Goal: Communication & Community: Answer question/provide support

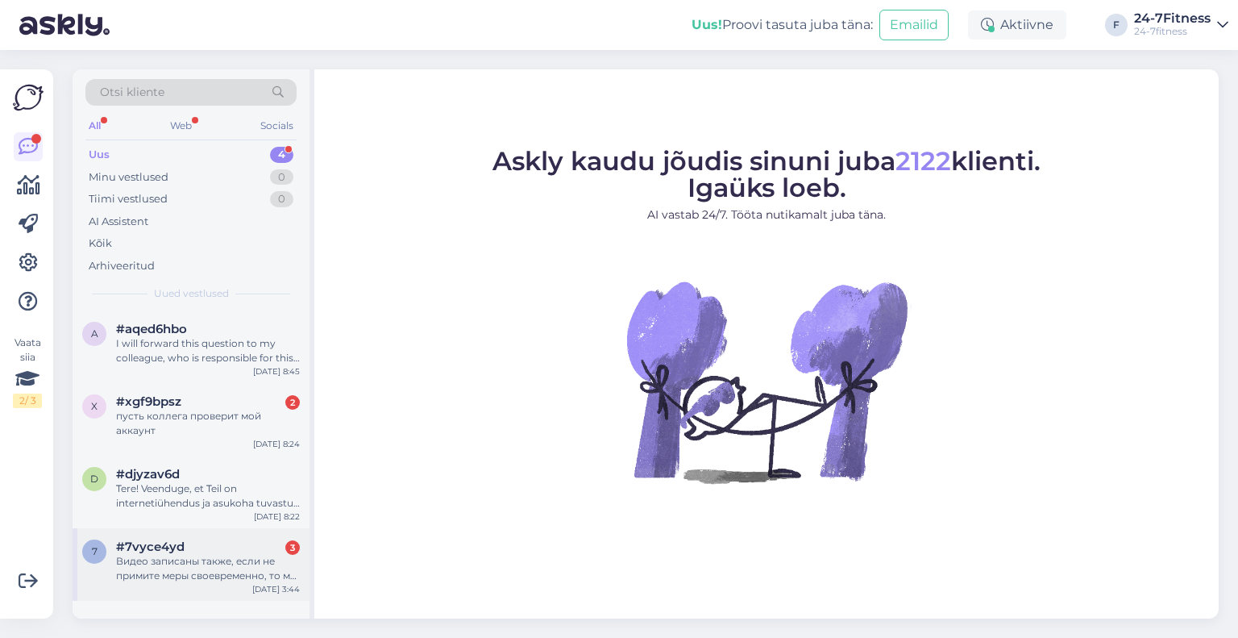
click at [224, 567] on div "Видео записаны также, если не примите меры своевременно, то мы их видео обнарод…" at bounding box center [208, 568] width 184 height 29
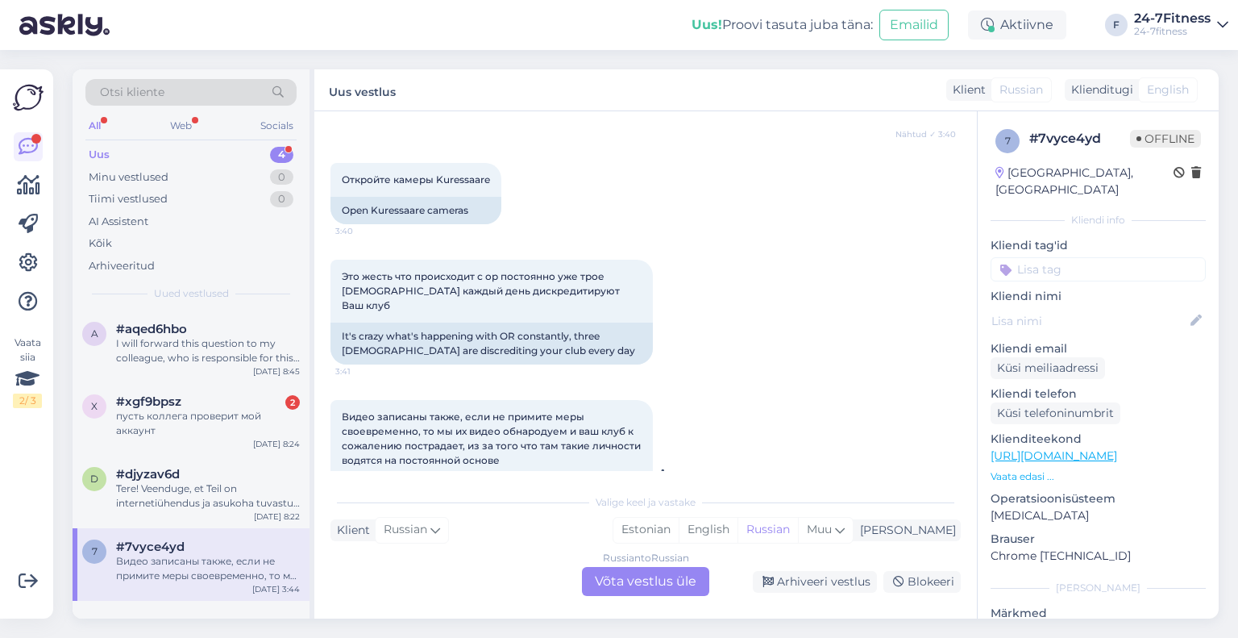
scroll to position [303, 0]
drag, startPoint x: 384, startPoint y: 318, endPoint x: 551, endPoint y: 337, distance: 167.9
click at [551, 337] on div "It's crazy what's happening with OR constantly, three [DEMOGRAPHIC_DATA] are di…" at bounding box center [491, 343] width 322 height 42
drag, startPoint x: 517, startPoint y: 285, endPoint x: 503, endPoint y: 283, distance: 14.7
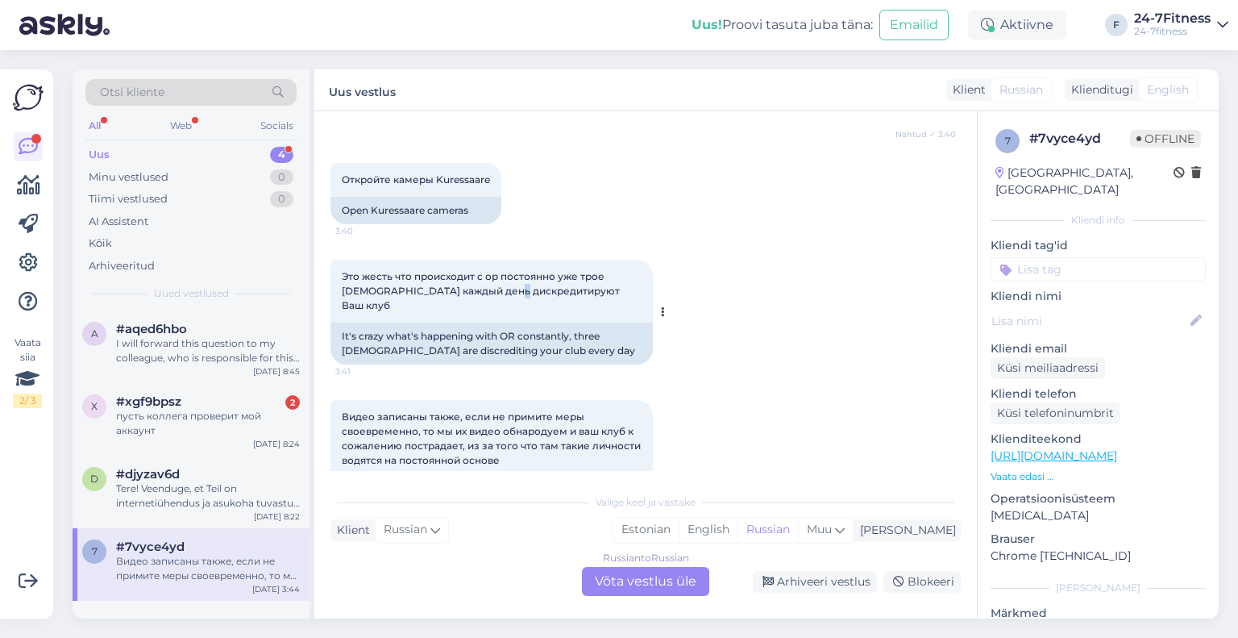
click at [504, 284] on span "Это жесть что происходит с ор постоянно уже трое [DEMOGRAPHIC_DATA] каждый день…" at bounding box center [482, 290] width 280 height 41
drag, startPoint x: 401, startPoint y: 289, endPoint x: 417, endPoint y: 289, distance: 15.3
click at [417, 289] on span "Это жесть что происходит с ор постоянно уже трое [DEMOGRAPHIC_DATA] каждый день…" at bounding box center [482, 290] width 280 height 41
drag, startPoint x: 432, startPoint y: 408, endPoint x: 436, endPoint y: 422, distance: 14.3
click at [434, 416] on span "Видео записаны также, если не примите меры своевременно, то мы их видео обнарод…" at bounding box center [492, 438] width 301 height 56
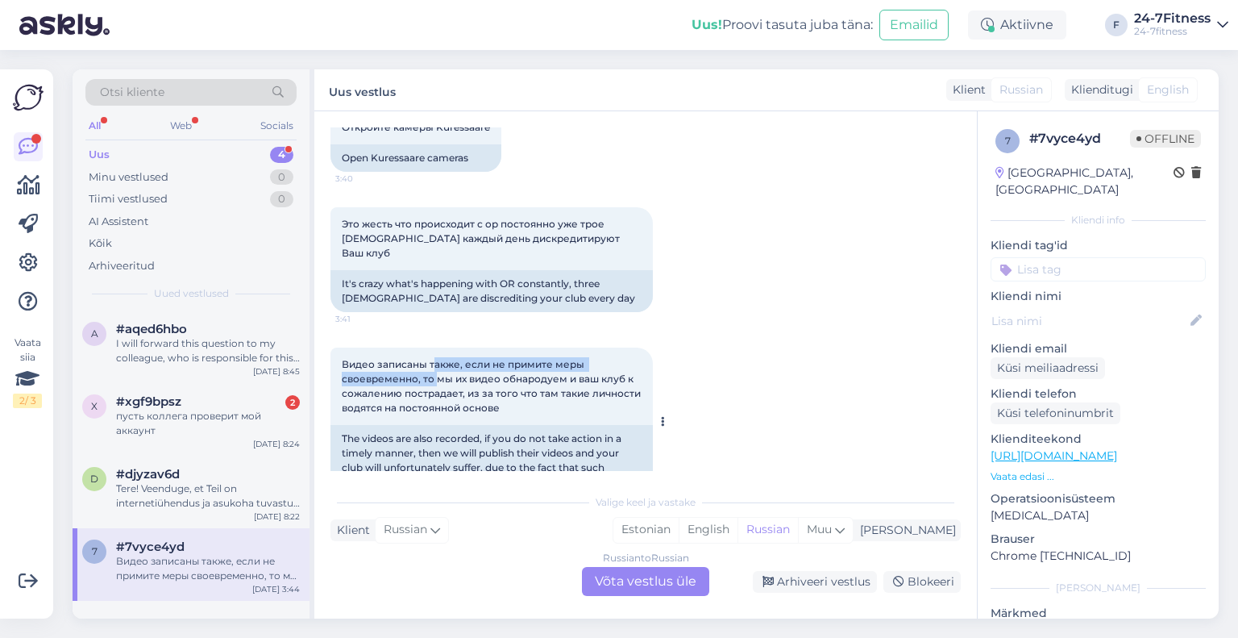
scroll to position [384, 0]
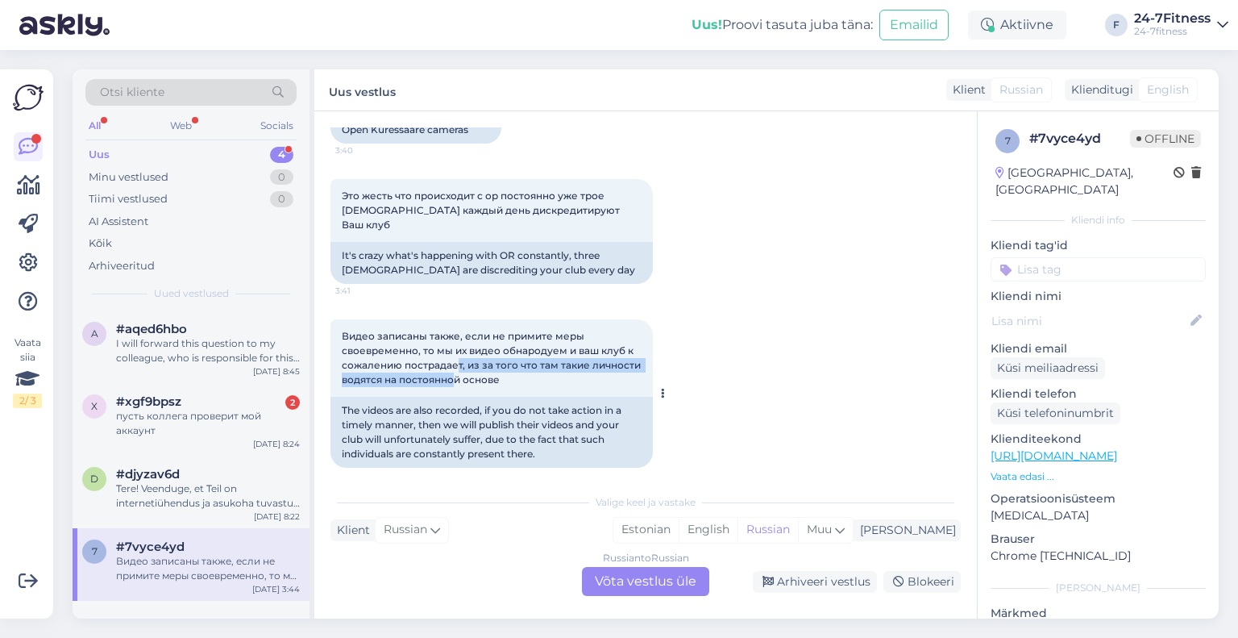
drag, startPoint x: 452, startPoint y: 363, endPoint x: 459, endPoint y: 334, distance: 29.9
click at [459, 338] on span "Видео записаны также, если не примите меры своевременно, то мы их видео обнарод…" at bounding box center [492, 358] width 301 height 56
click at [459, 334] on span "Видео записаны также, если не примите меры своевременно, то мы их видео обнарод…" at bounding box center [492, 358] width 301 height 56
drag, startPoint x: 438, startPoint y: 334, endPoint x: 446, endPoint y: 334, distance: 8.9
click at [446, 334] on span "Видео записаны также, если не примите меры своевременно, то мы их видео обнарод…" at bounding box center [492, 358] width 301 height 56
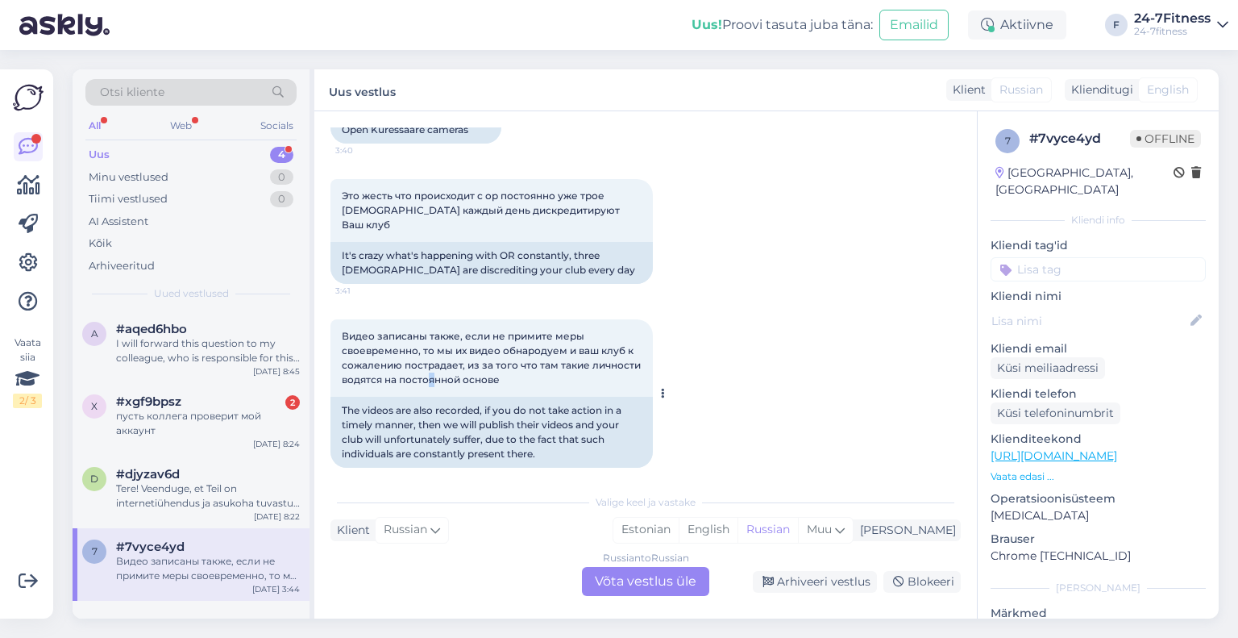
drag, startPoint x: 435, startPoint y: 365, endPoint x: 425, endPoint y: 357, distance: 13.2
click at [427, 360] on span "Видео записаны также, если не примите меры своевременно, то мы их видео обнарод…" at bounding box center [492, 358] width 301 height 56
drag, startPoint x: 422, startPoint y: 355, endPoint x: 441, endPoint y: 359, distance: 19.0
click at [441, 359] on span "Видео записаны также, если не примите меры своевременно, то мы их видео обнарод…" at bounding box center [492, 358] width 301 height 56
click at [445, 359] on span "Видео записаны также, если не примите меры своевременно, то мы их видео обнарод…" at bounding box center [492, 358] width 301 height 56
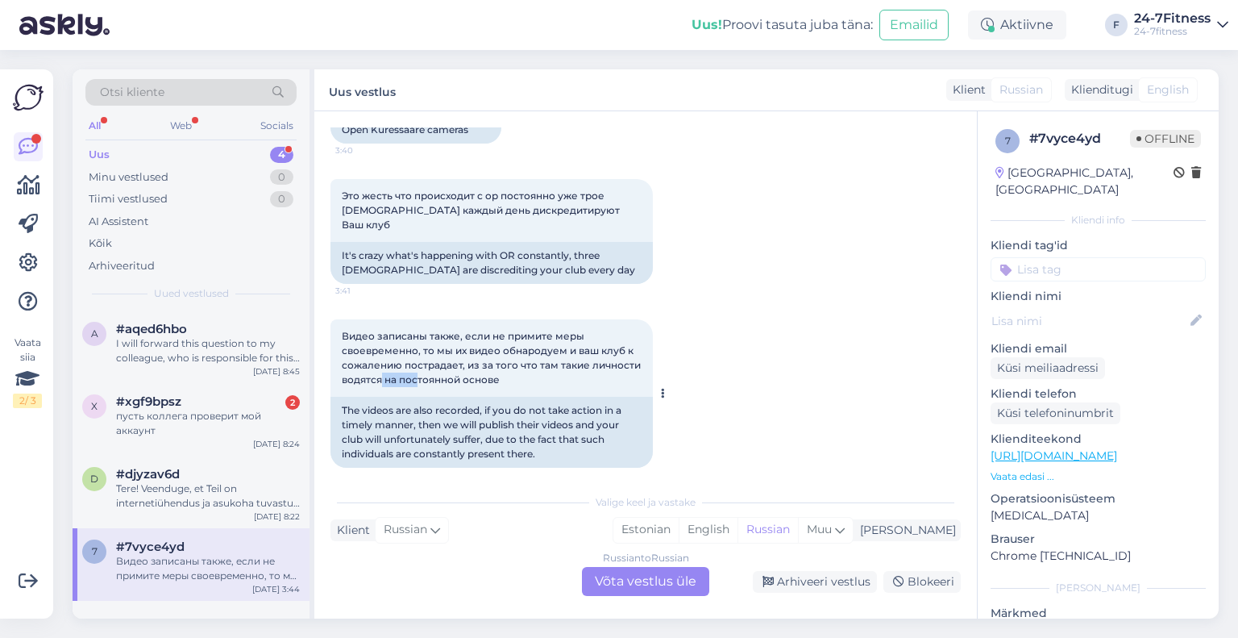
drag, startPoint x: 380, startPoint y: 365, endPoint x: 426, endPoint y: 361, distance: 46.9
click at [426, 361] on span "Видео записаны также, если не примите меры своевременно, то мы их видео обнарод…" at bounding box center [492, 358] width 301 height 56
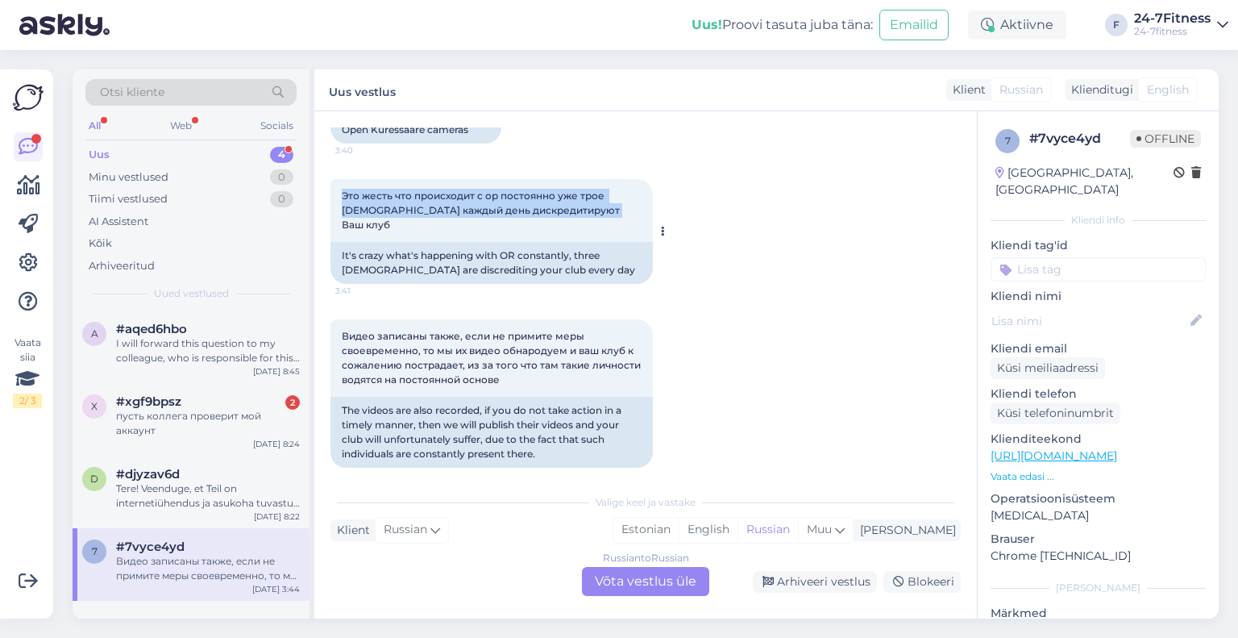
drag, startPoint x: 609, startPoint y: 212, endPoint x: 337, endPoint y: 198, distance: 272.8
click at [337, 198] on div "Это жесть что происходит с ор постоянно уже трое [DEMOGRAPHIC_DATA] каждый день…" at bounding box center [491, 210] width 322 height 63
copy span "Это жесть что происходит с ор постоянно уже трое [DEMOGRAPHIC_DATA] каждый день…"
click at [477, 210] on span "Это жесть что происходит с ор постоянно уже трое [DEMOGRAPHIC_DATA] каждый день…" at bounding box center [482, 209] width 280 height 41
click at [474, 416] on div "The videos are also recorded, if you do not take action in a timely manner, the…" at bounding box center [491, 432] width 322 height 71
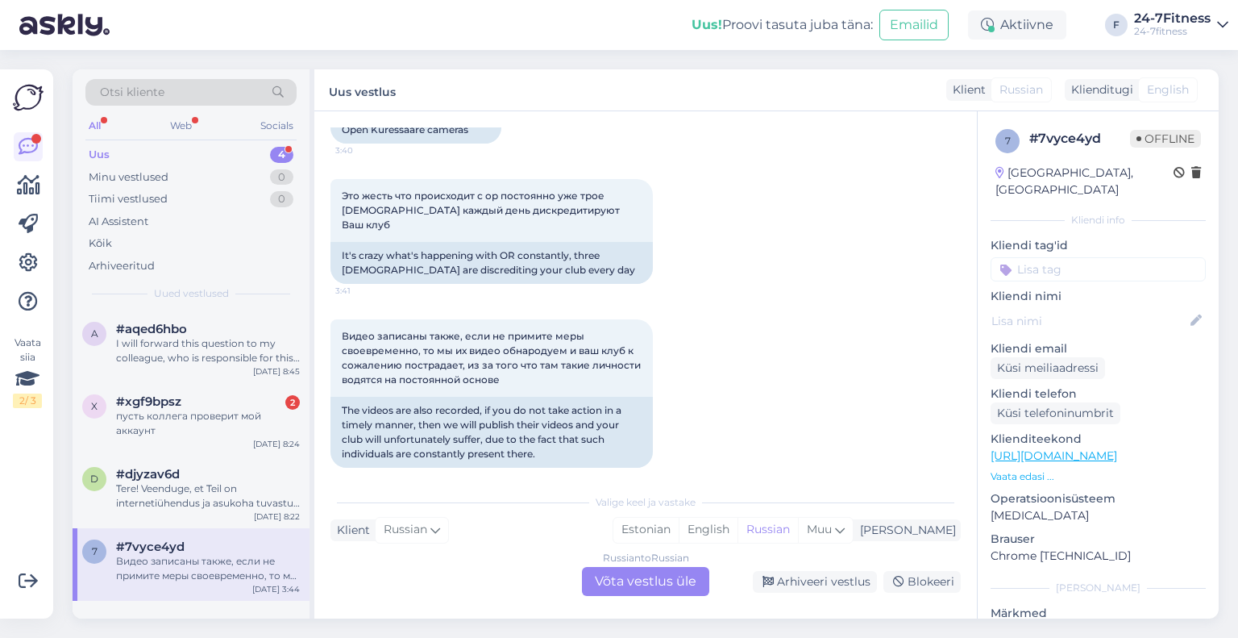
click at [639, 580] on div "Russian to Russian Võta vestlus üle" at bounding box center [645, 581] width 127 height 29
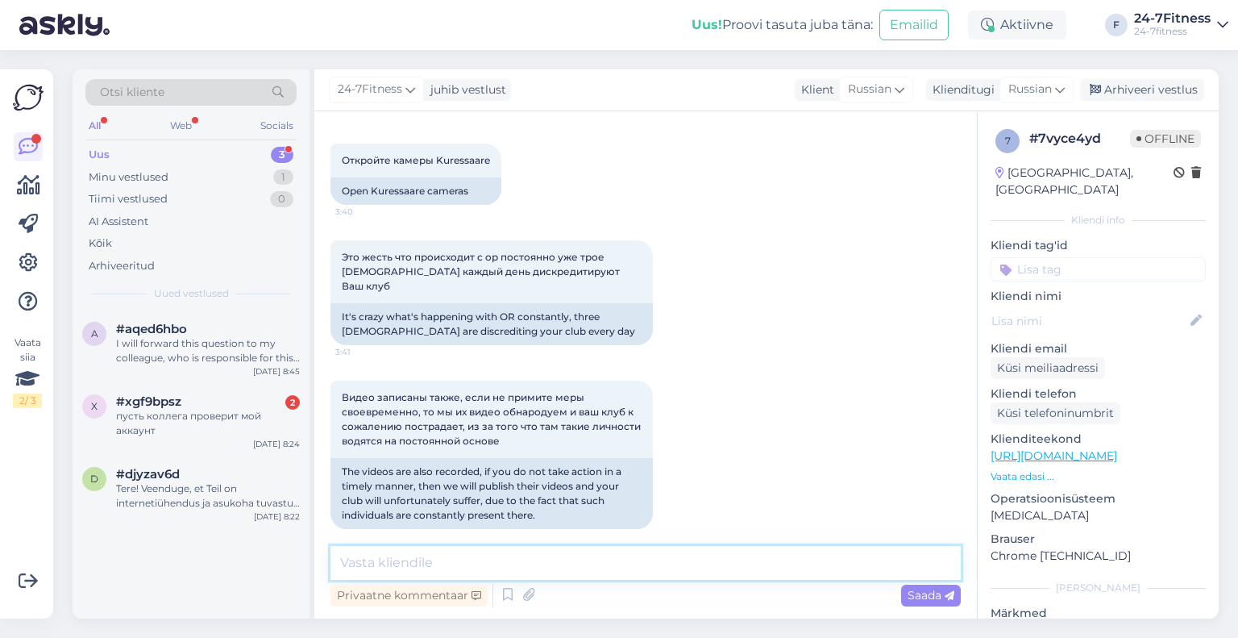
click at [441, 562] on textarea at bounding box center [645, 563] width 630 height 34
type textarea "Tere! Pa"
drag, startPoint x: 442, startPoint y: 557, endPoint x: 293, endPoint y: 557, distance: 148.3
click at [293, 557] on div "Otsi kliente All Web Socials Uus 3 Minu vestlused 1 Tiimi vestlused 0 AI Assist…" at bounding box center [646, 343] width 1146 height 549
paste textarea "Здравствуйте! Спасибо за информацию. Если у вас есть дополнительная информация …"
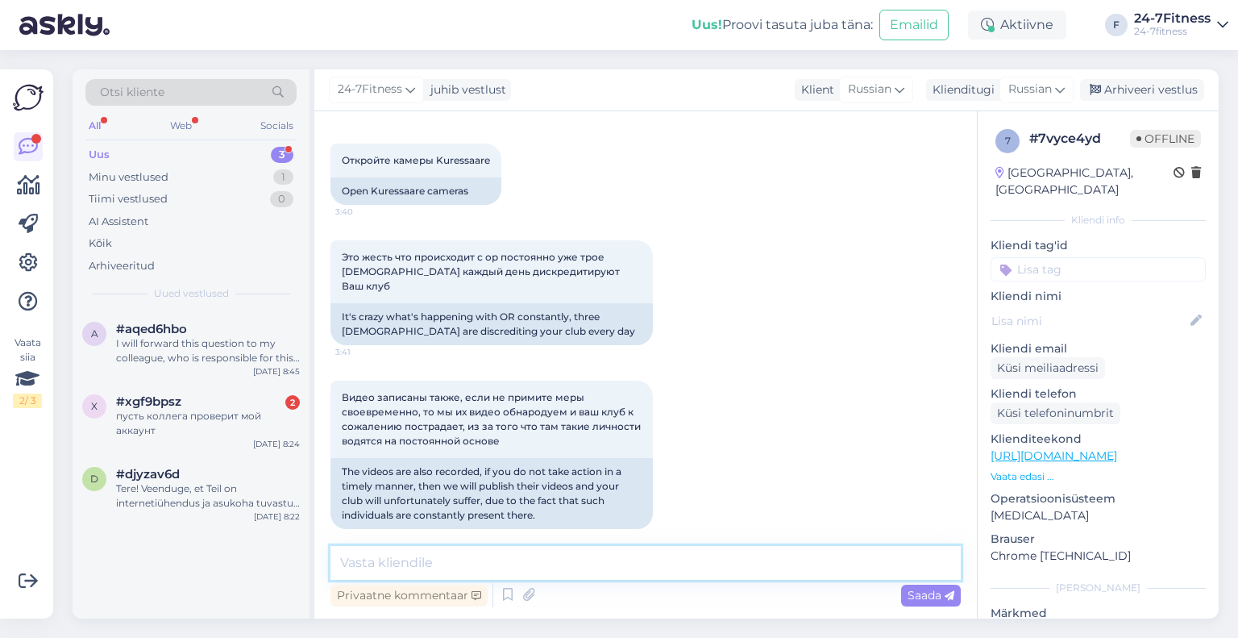
type textarea "Здравствуйте! Спасибо за информацию. Если у вас есть дополнительная информация …"
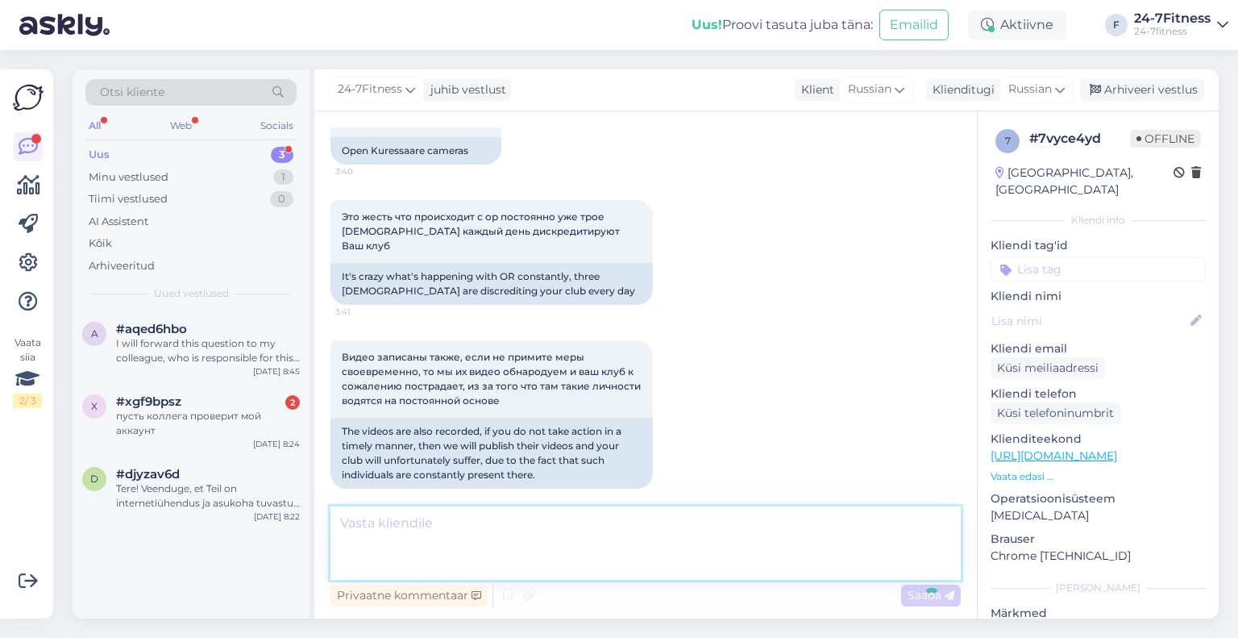
scroll to position [435, 0]
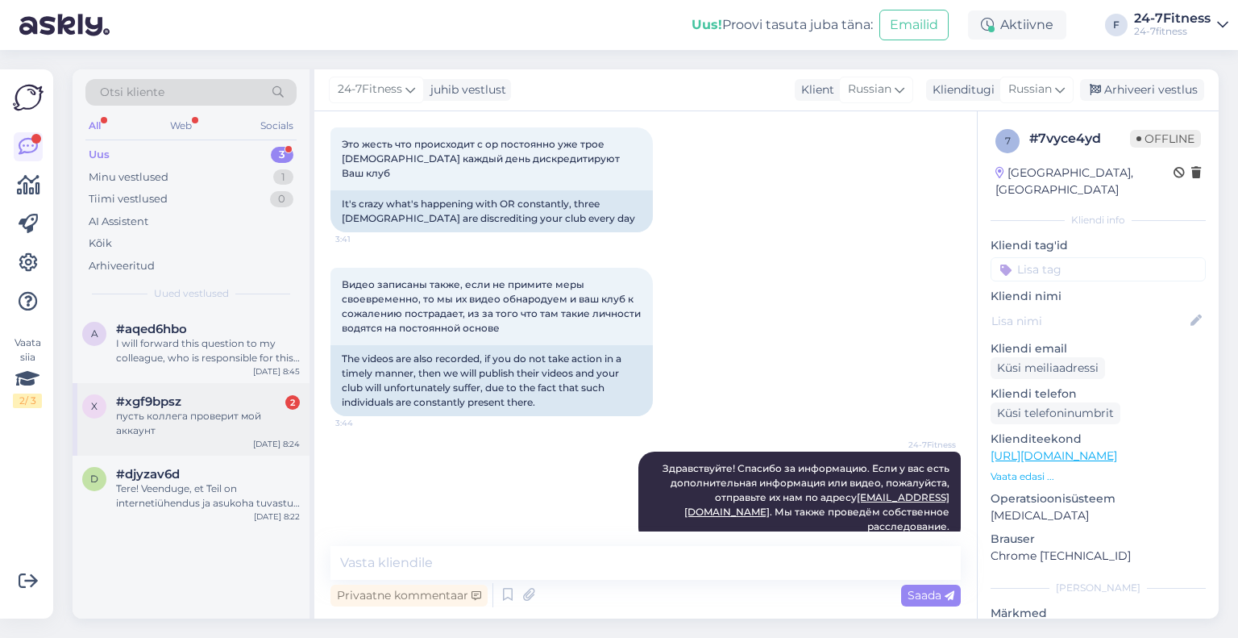
click at [196, 401] on div "#xgf9bpsz 2" at bounding box center [208, 401] width 184 height 15
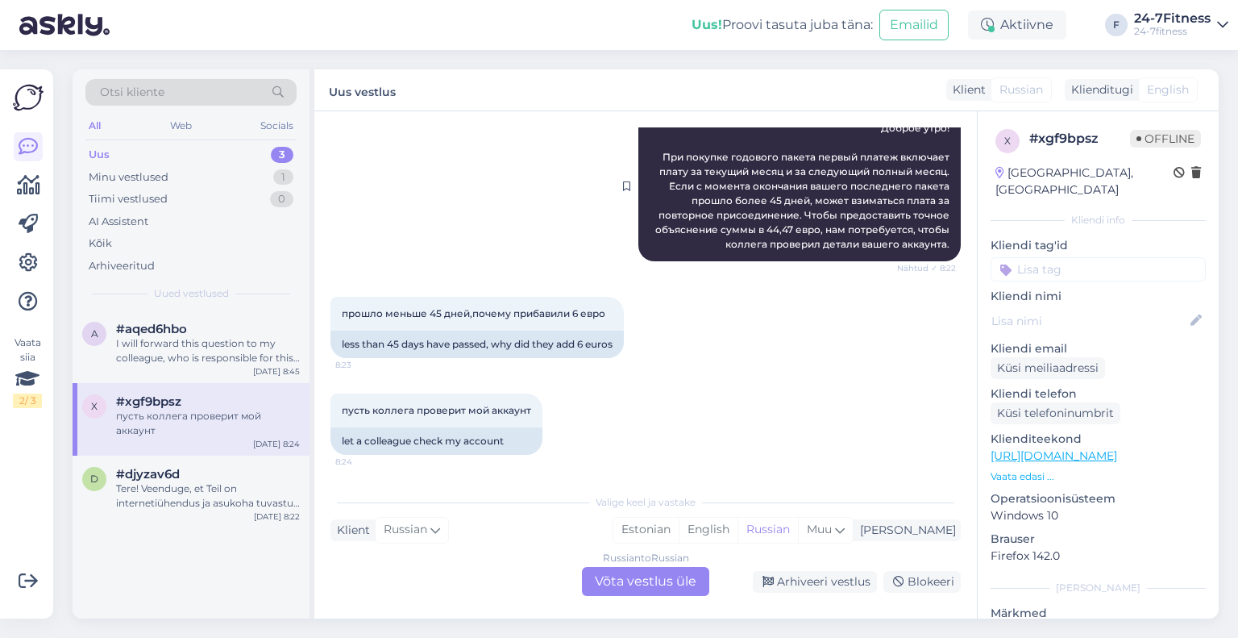
scroll to position [243, 0]
click at [622, 584] on div "Russian to Russian Võta vestlus üle" at bounding box center [645, 581] width 127 height 29
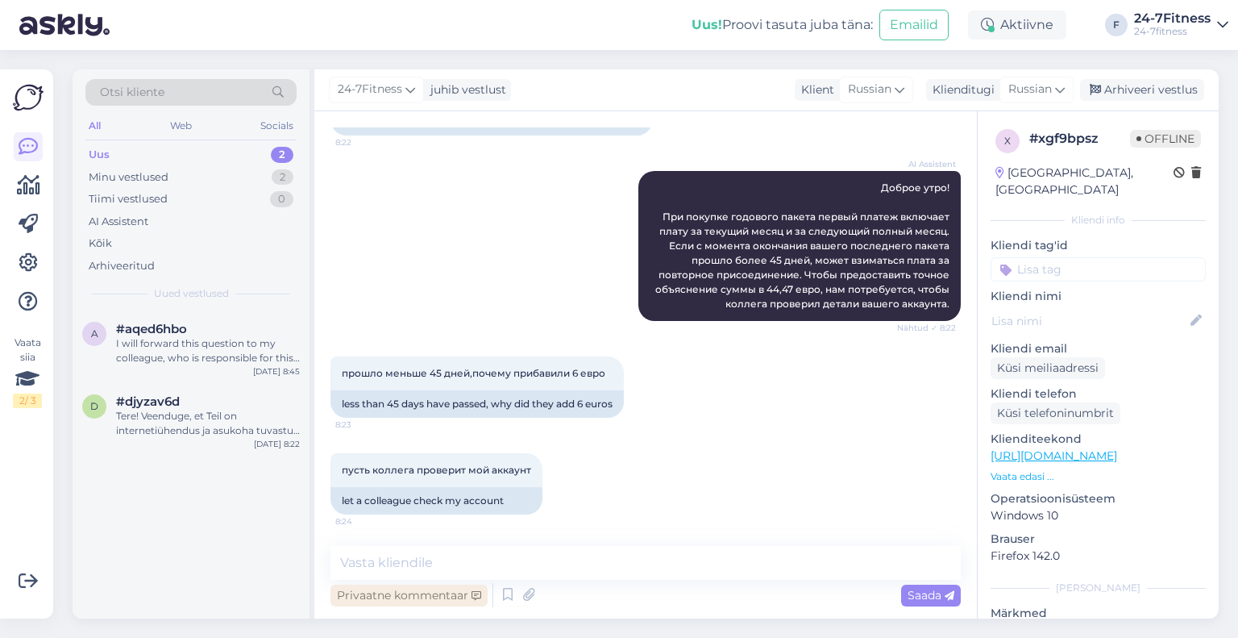
click at [439, 584] on div "Privaatne kommentaar" at bounding box center [408, 595] width 157 height 22
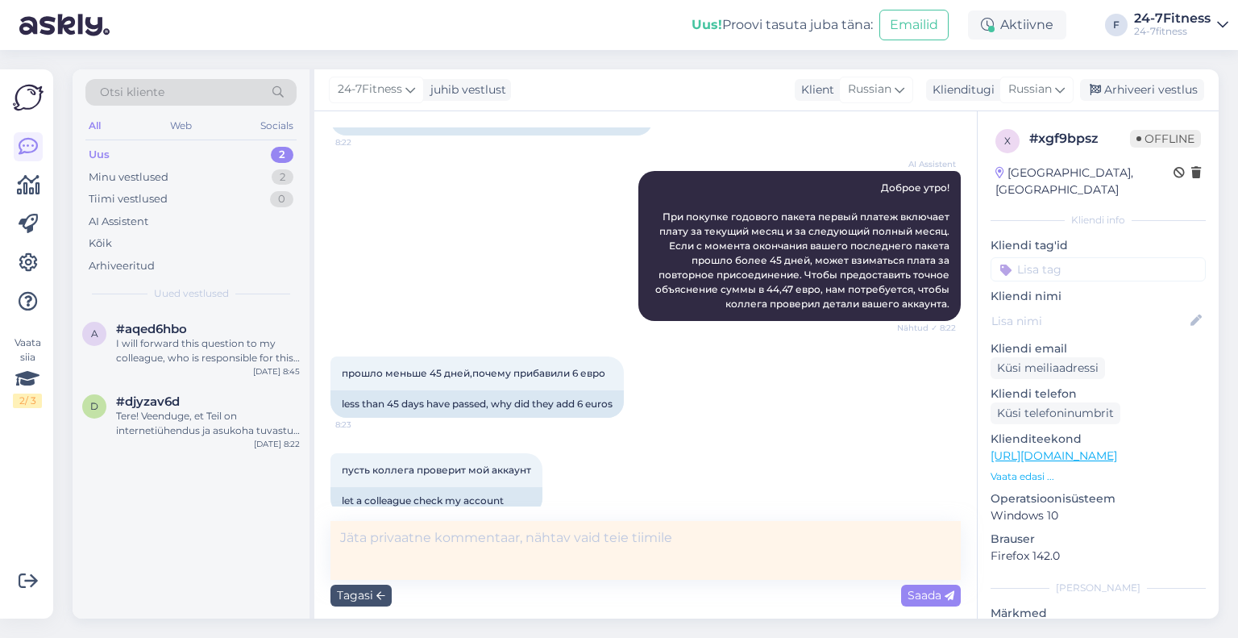
scroll to position [206, 0]
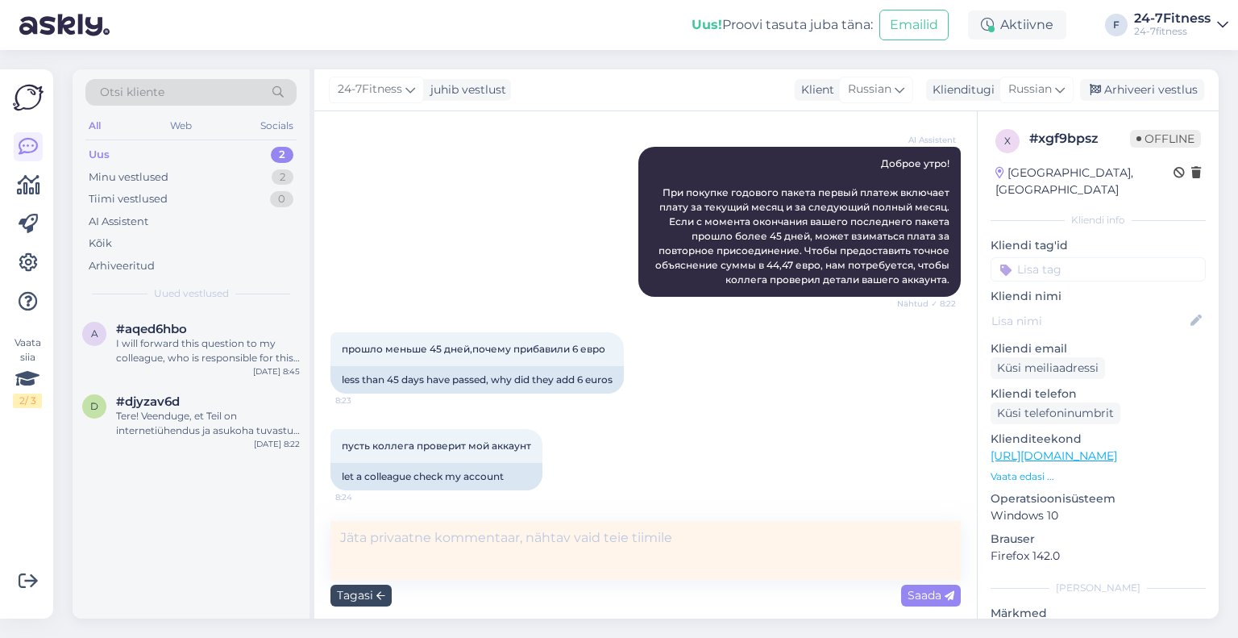
click at [381, 601] on div "Tagasi" at bounding box center [360, 595] width 61 height 22
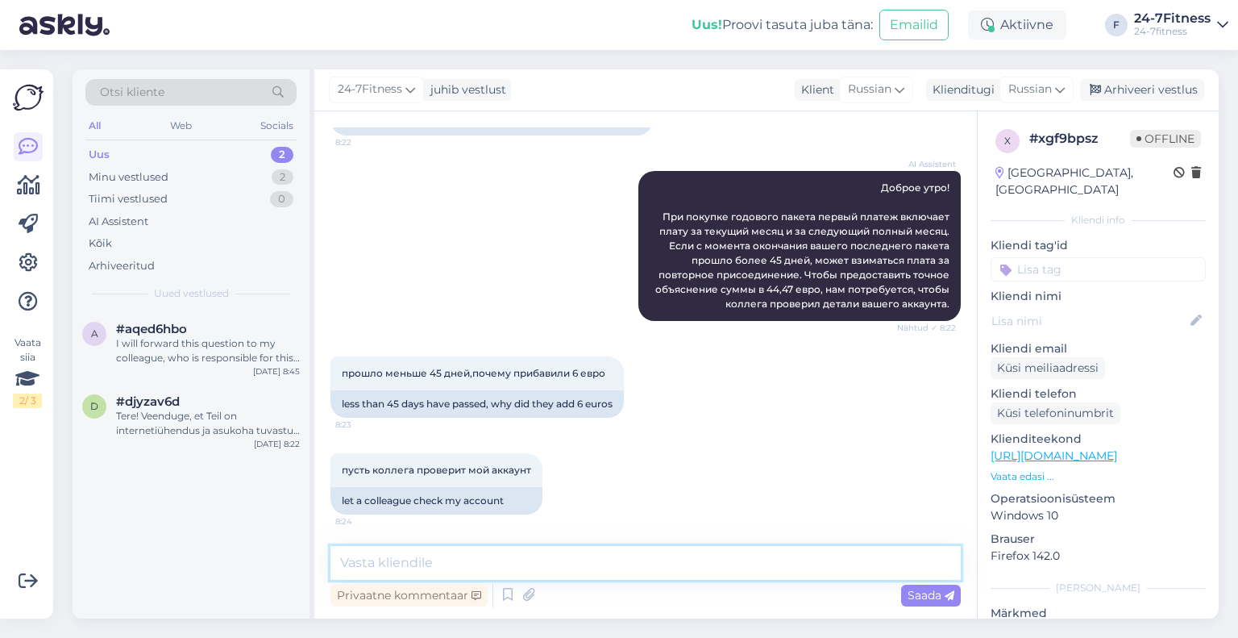
click at [369, 570] on textarea at bounding box center [645, 563] width 630 height 34
paste textarea "Loremipsumdo! Sitamet, con adipiscing e sed! Doei te incid utlaboreetd magna al…"
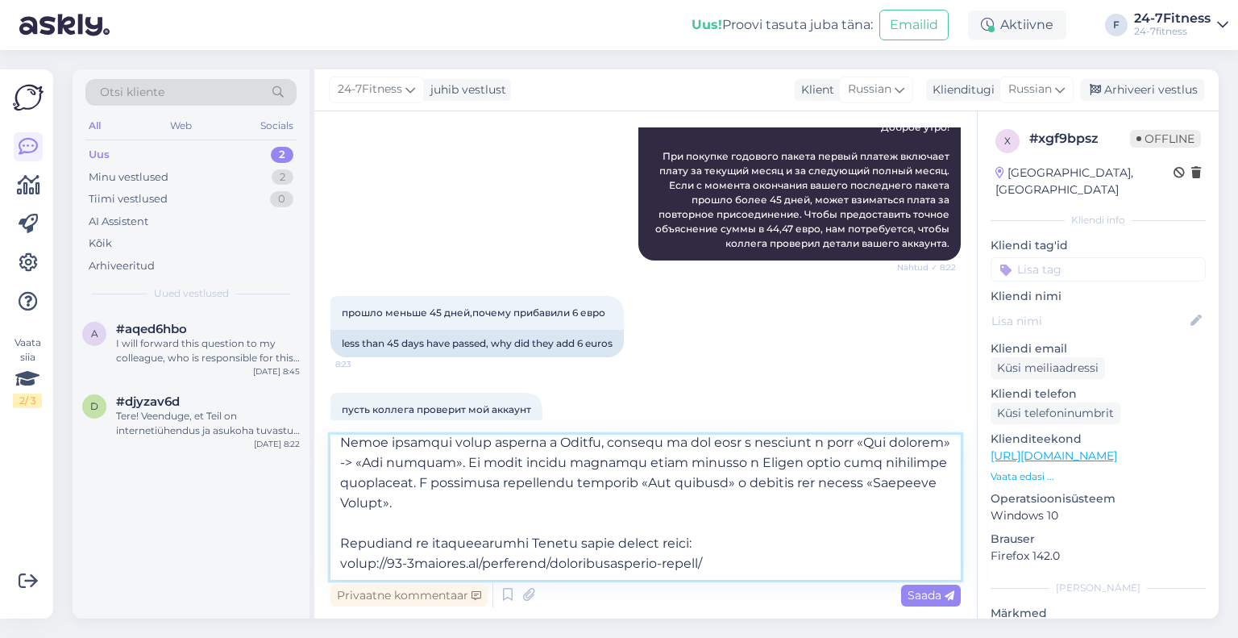
type textarea "Loremipsumdo! Sitamet, con adipiscing e sed! Doei te incid utlaboreetd magna al…"
click at [932, 605] on div "Saada" at bounding box center [931, 595] width 60 height 22
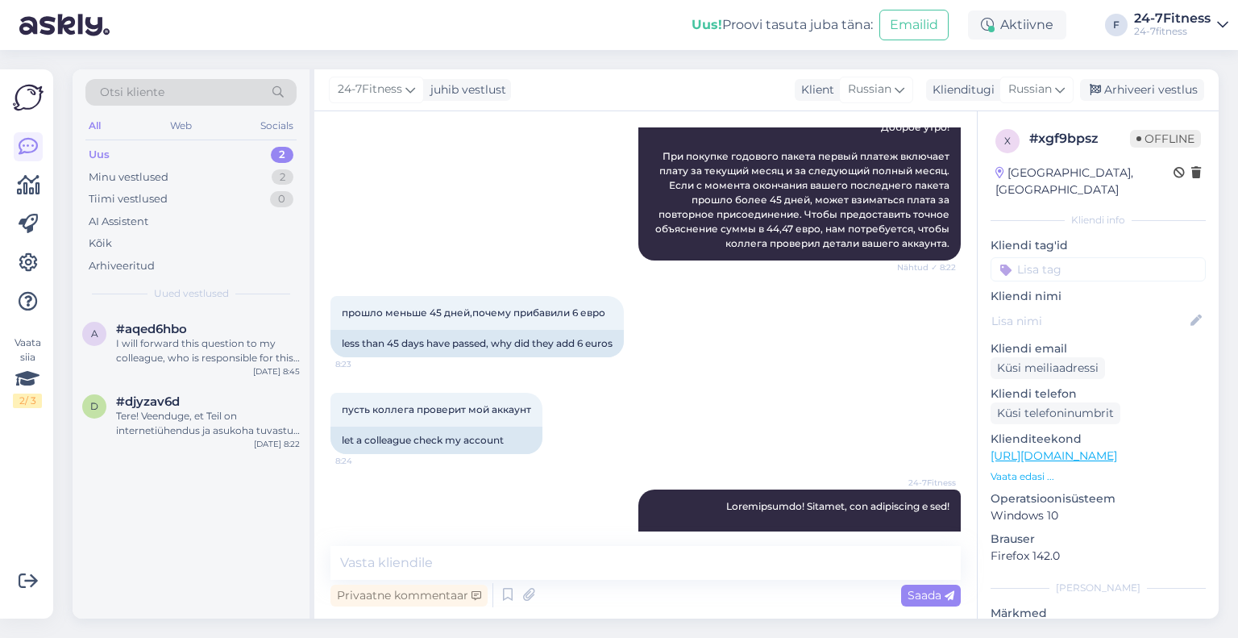
scroll to position [0, 0]
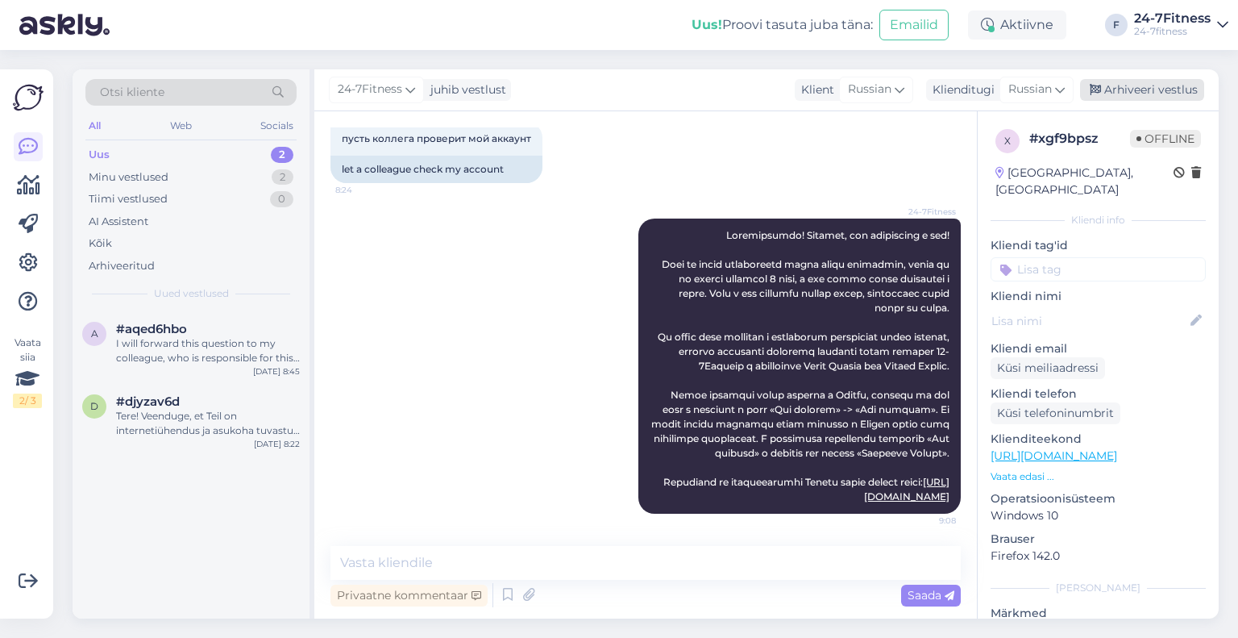
click at [1111, 83] on div "Arhiveeri vestlus" at bounding box center [1142, 90] width 124 height 22
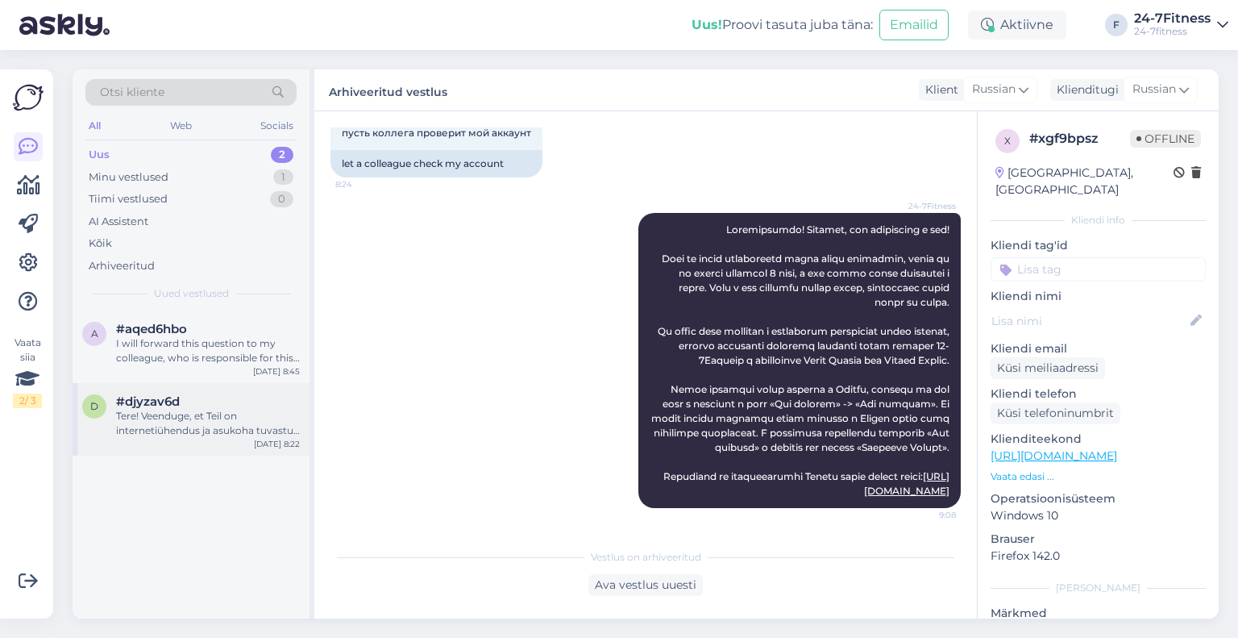
click at [148, 418] on div "Tere! Veenduge, et Teil on internetiühendus ja asukoha tuvastus sees ja lubatud…" at bounding box center [208, 423] width 184 height 29
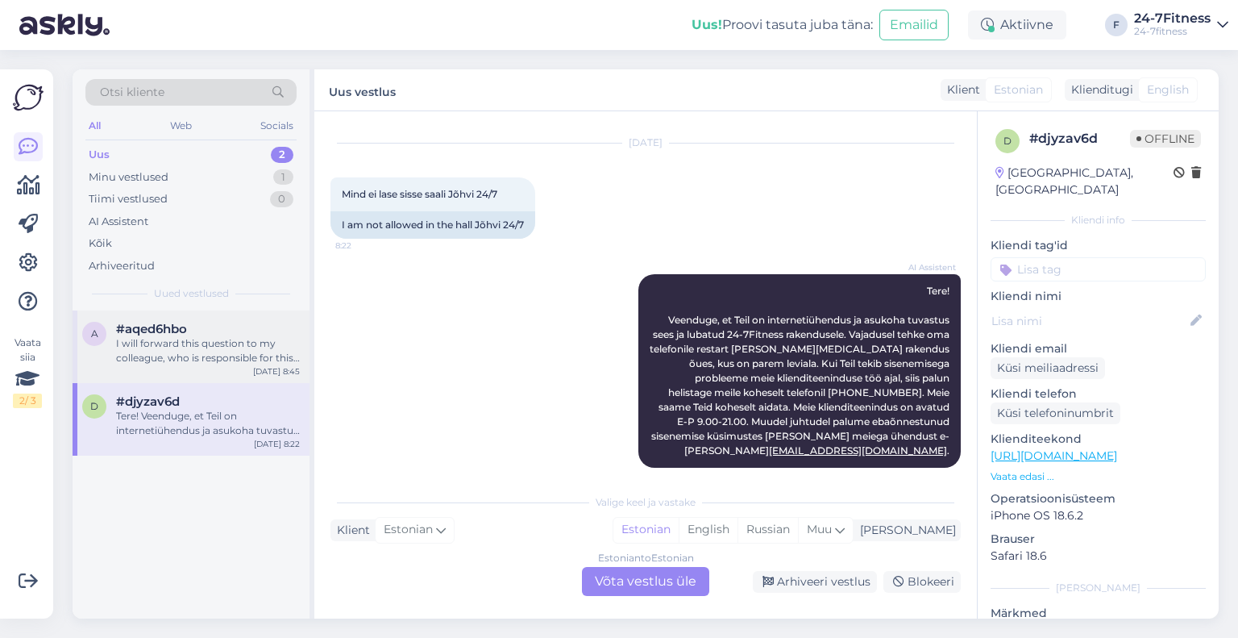
click at [148, 355] on div "I will forward this question to my colleague, who is responsible for this. The …" at bounding box center [208, 350] width 184 height 29
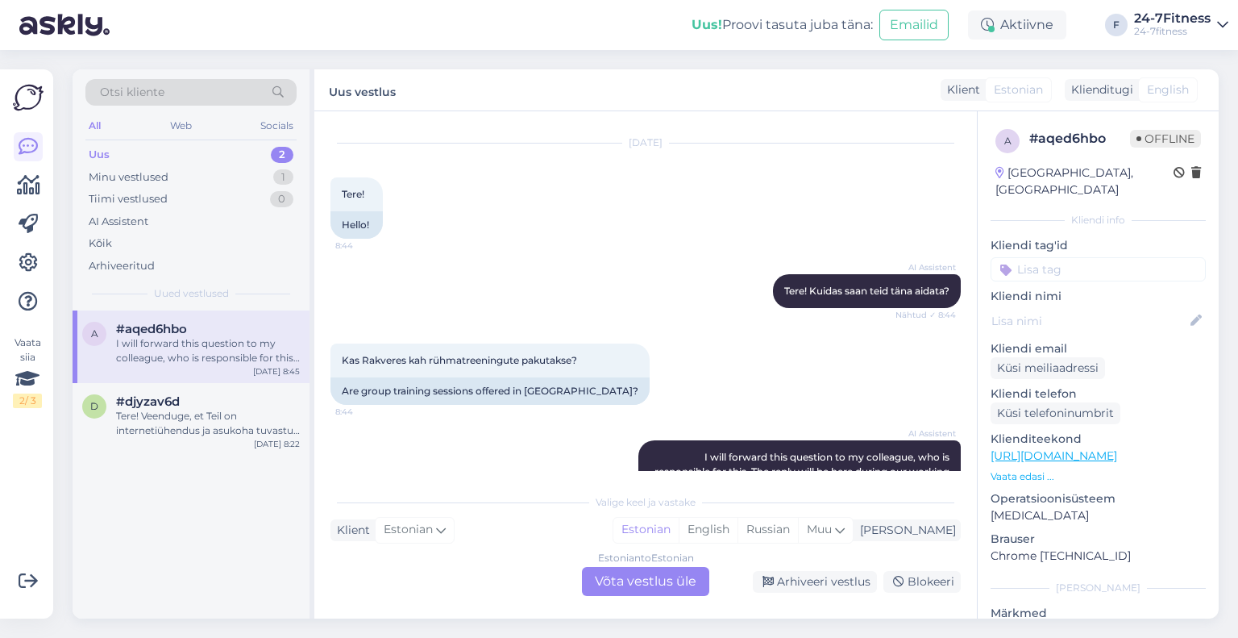
scroll to position [127, 0]
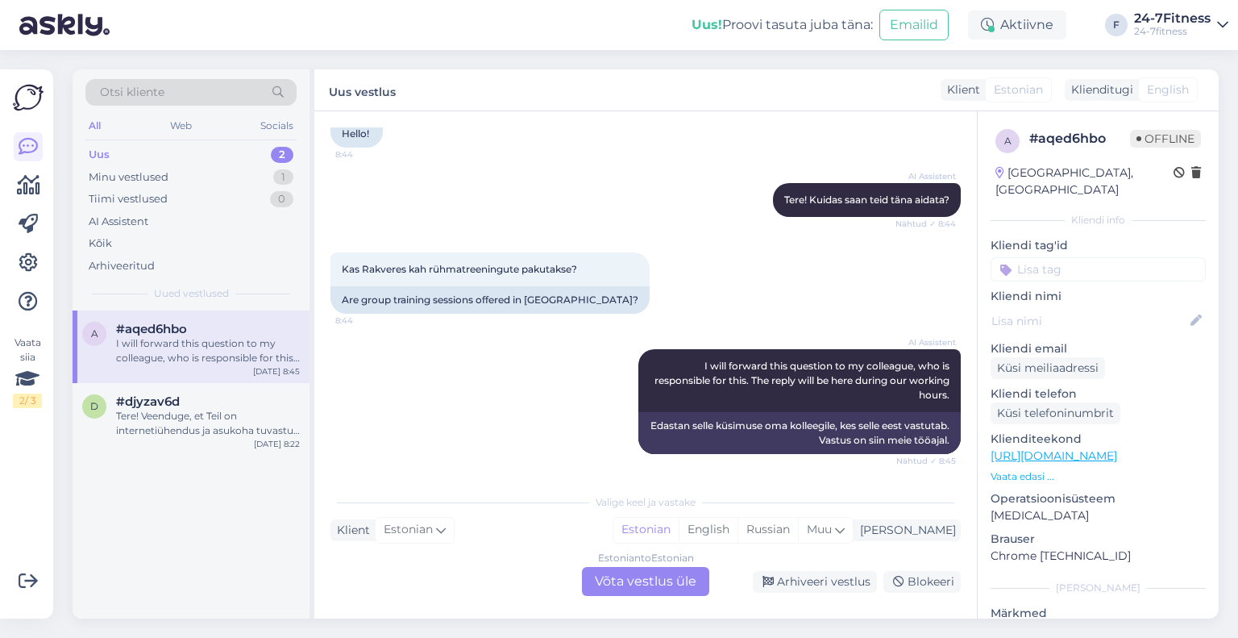
click at [642, 579] on div "Estonian to Estonian Võta vestlus üle" at bounding box center [645, 581] width 127 height 29
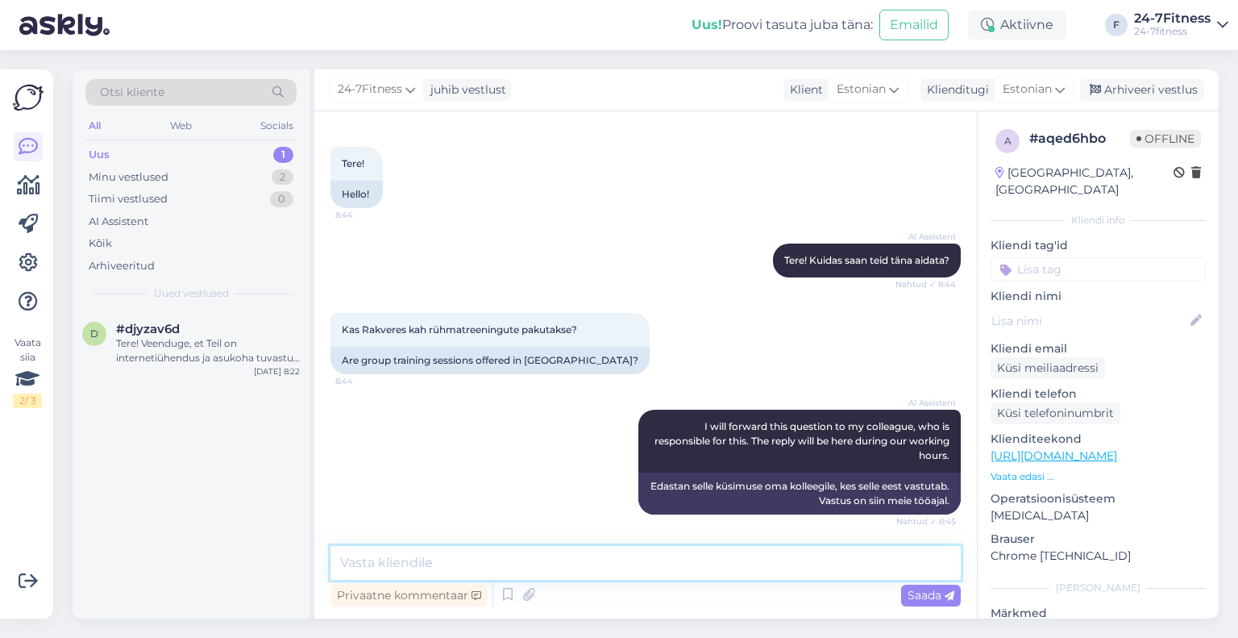
click at [464, 562] on textarea at bounding box center [645, 563] width 630 height 34
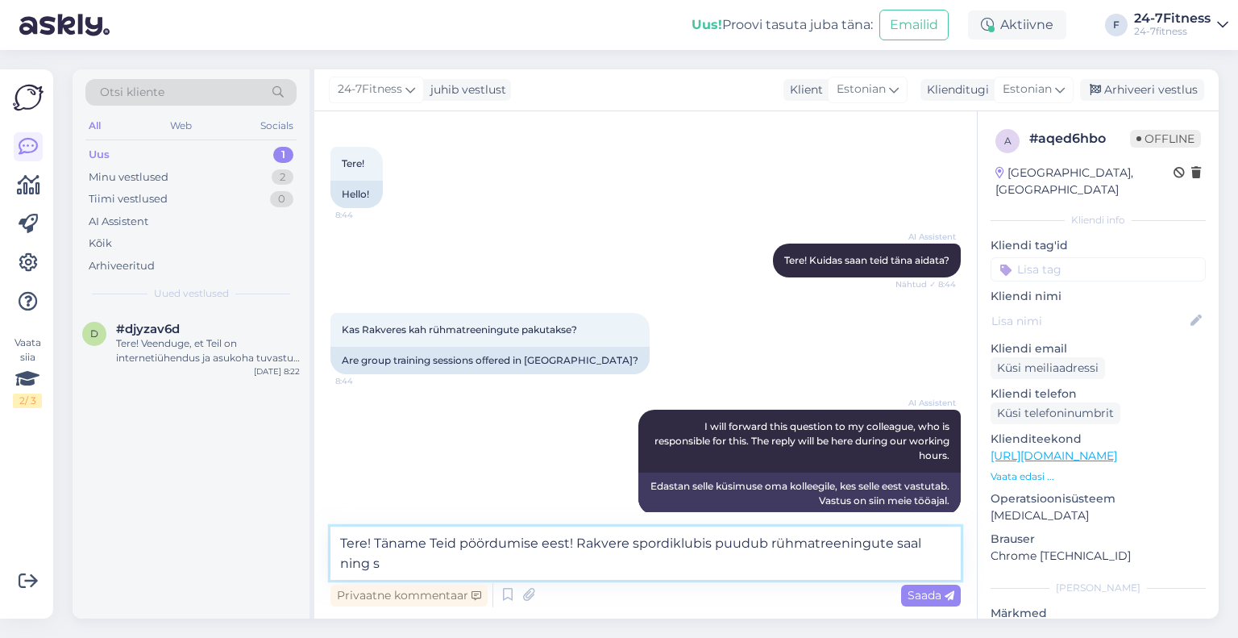
scroll to position [85, 0]
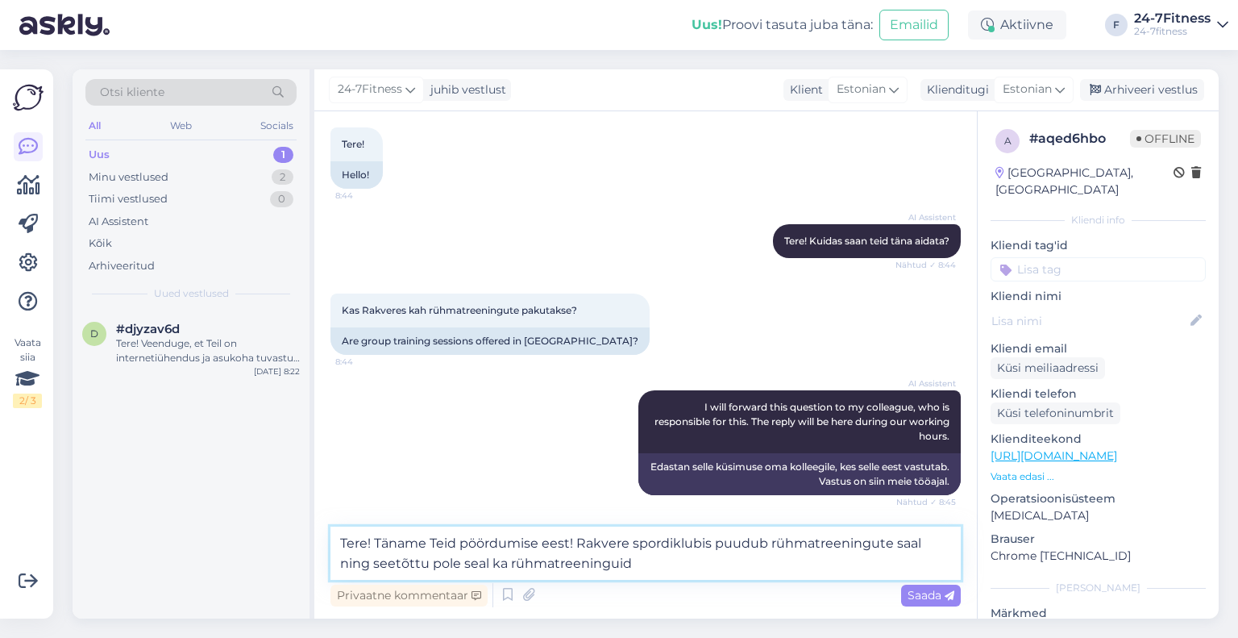
type textarea "Tere! Täname Teid pöördumise eest! Rakvere spordiklubis puudub rühmatreeningute…"
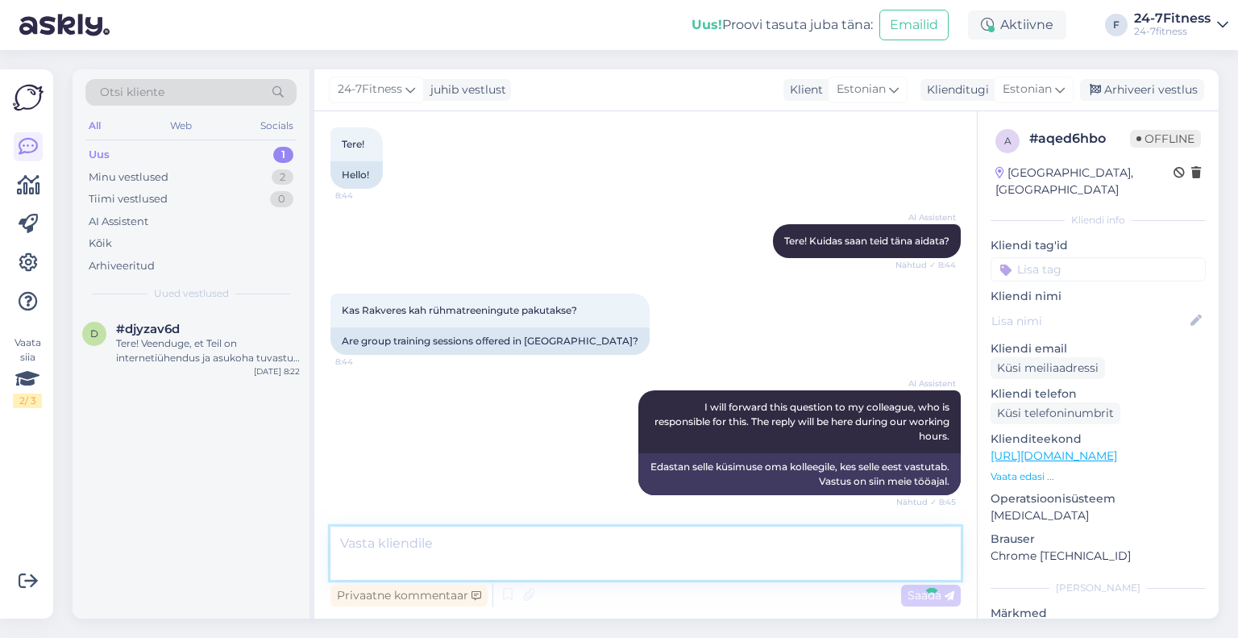
scroll to position [164, 0]
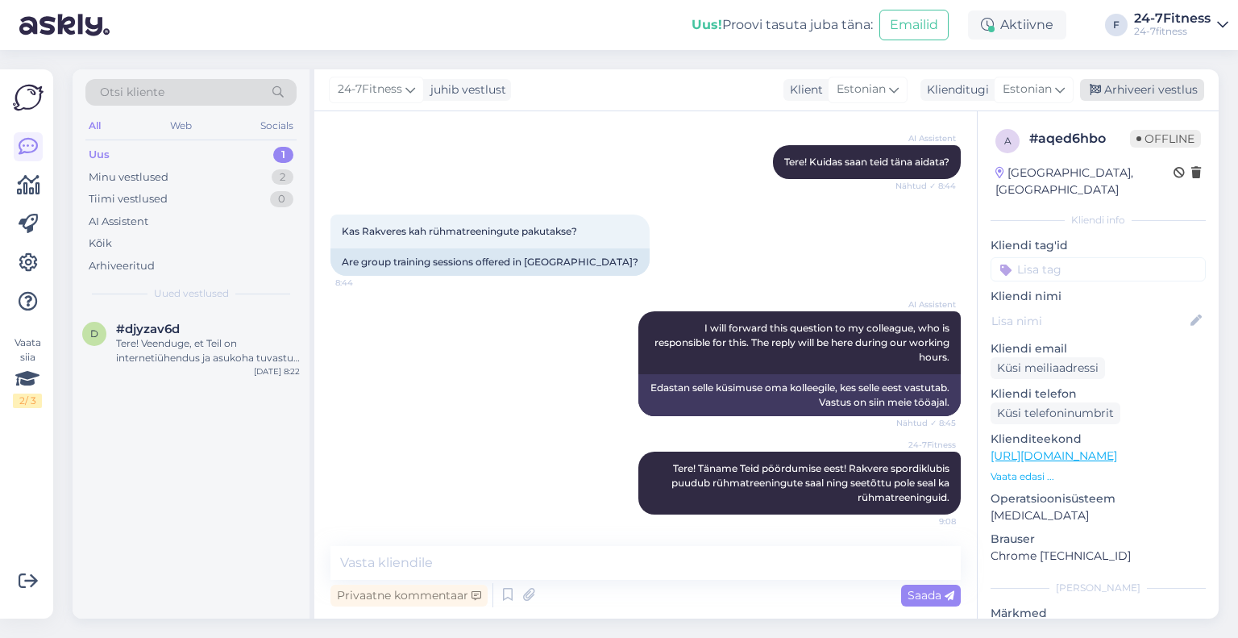
click at [1093, 88] on icon at bounding box center [1095, 90] width 11 height 11
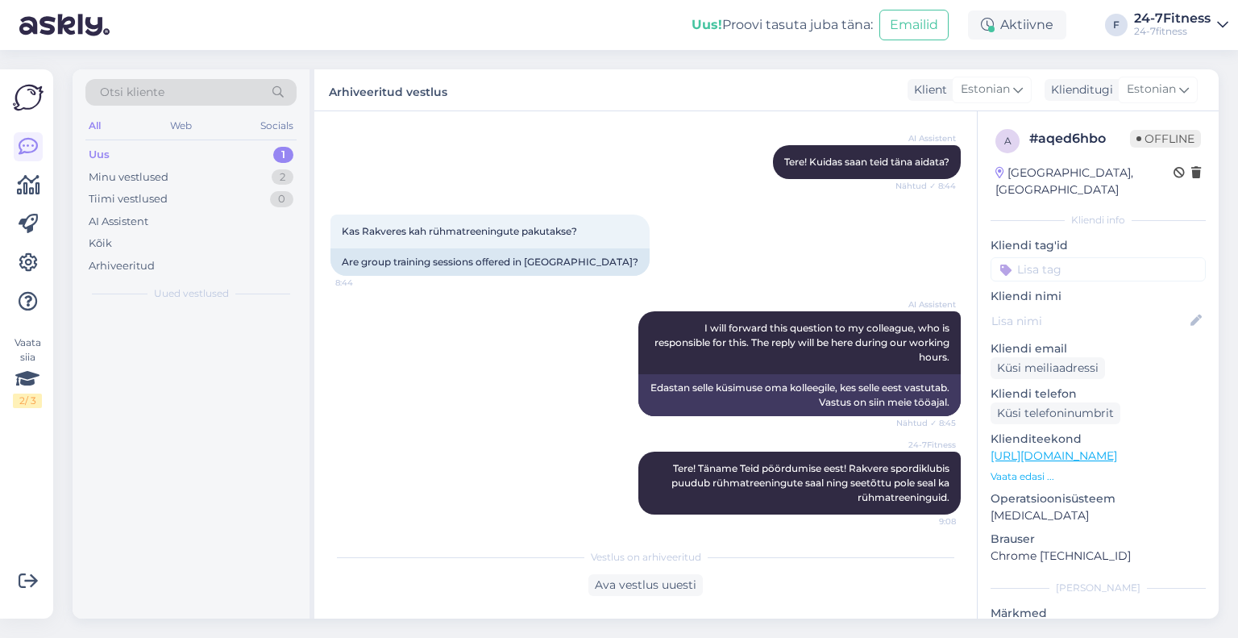
scroll to position [171, 0]
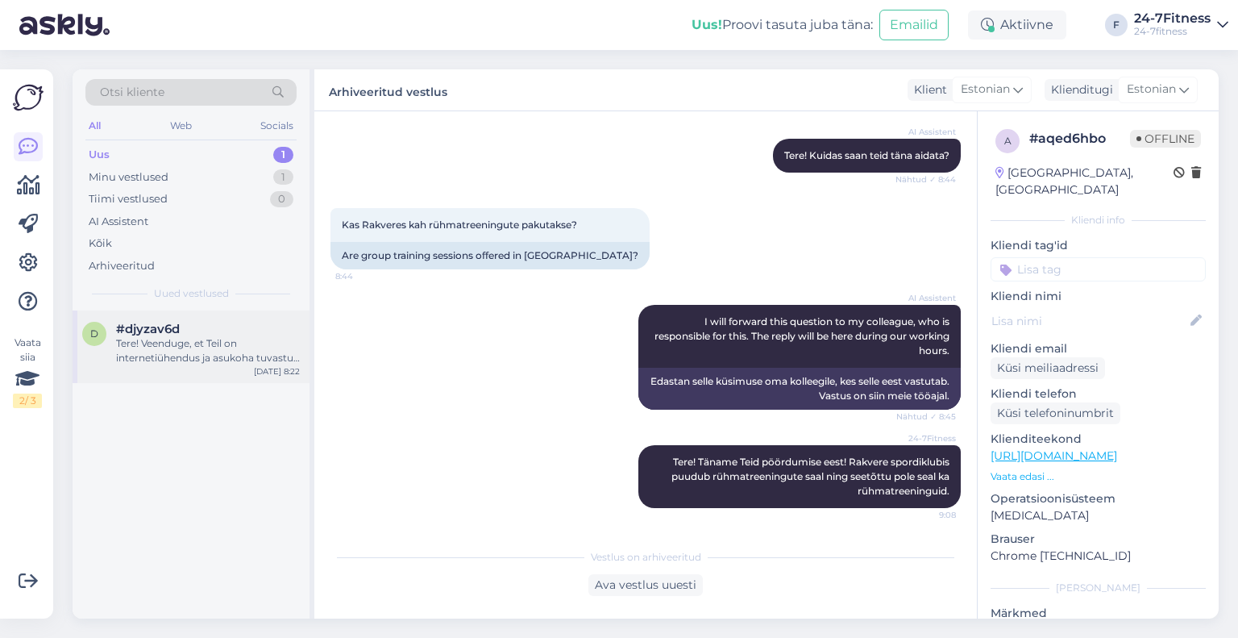
click at [221, 331] on div "#djyzav6d" at bounding box center [208, 329] width 184 height 15
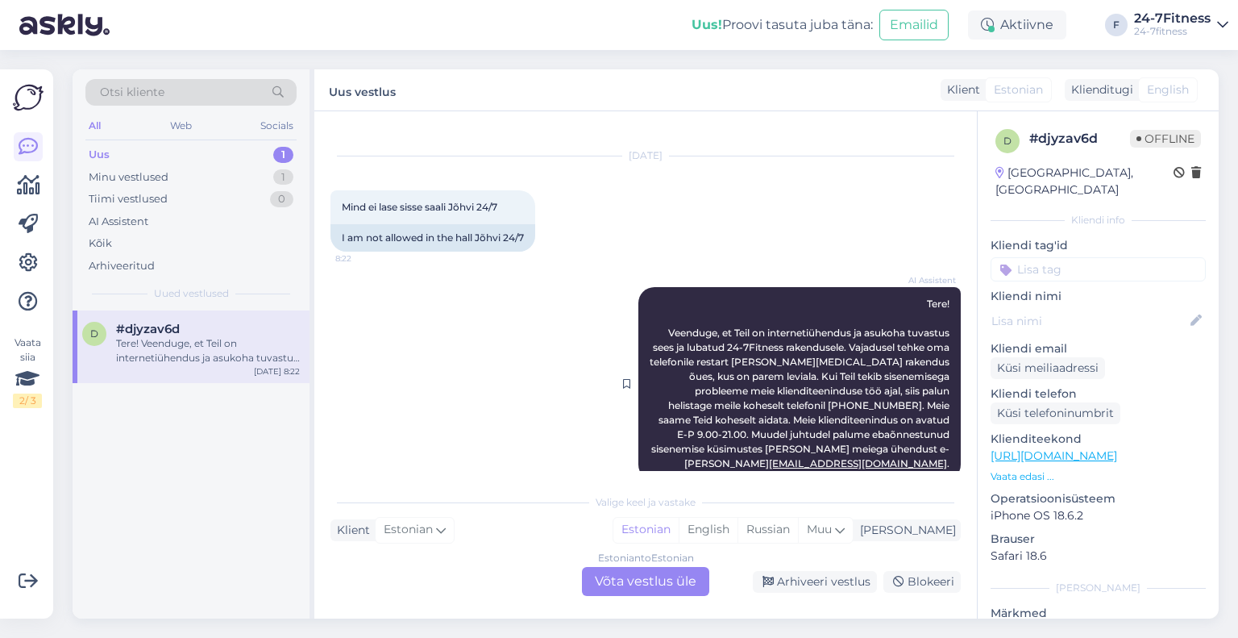
scroll to position [35, 0]
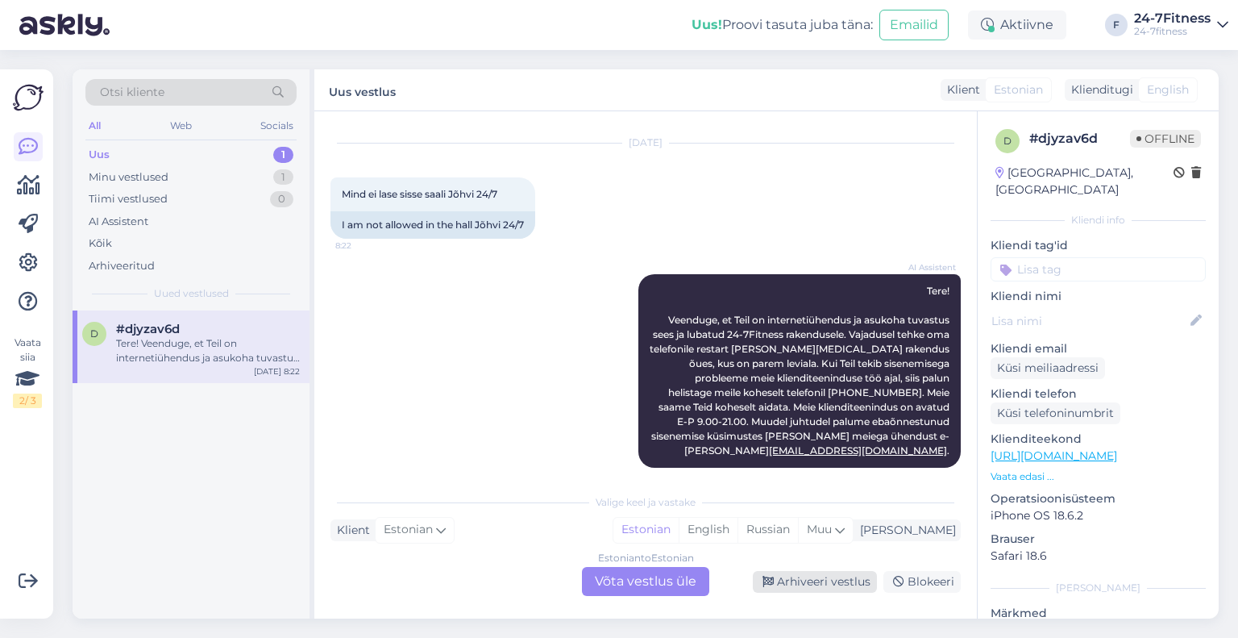
click at [807, 584] on div "Arhiveeri vestlus" at bounding box center [815, 582] width 124 height 22
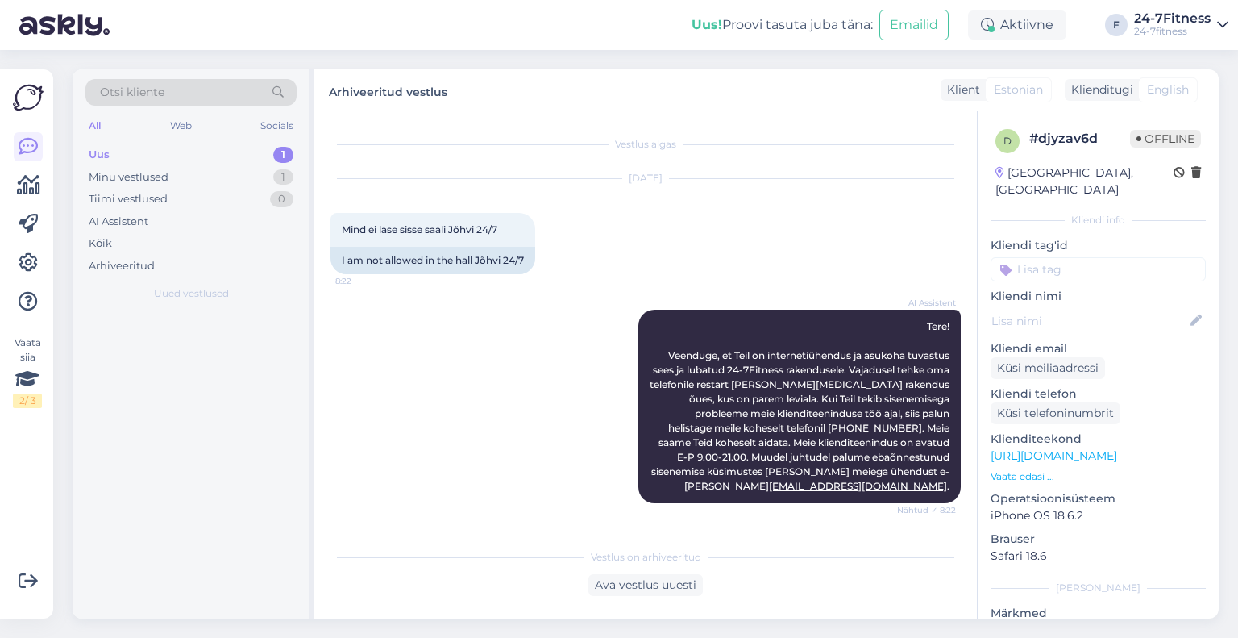
scroll to position [0, 0]
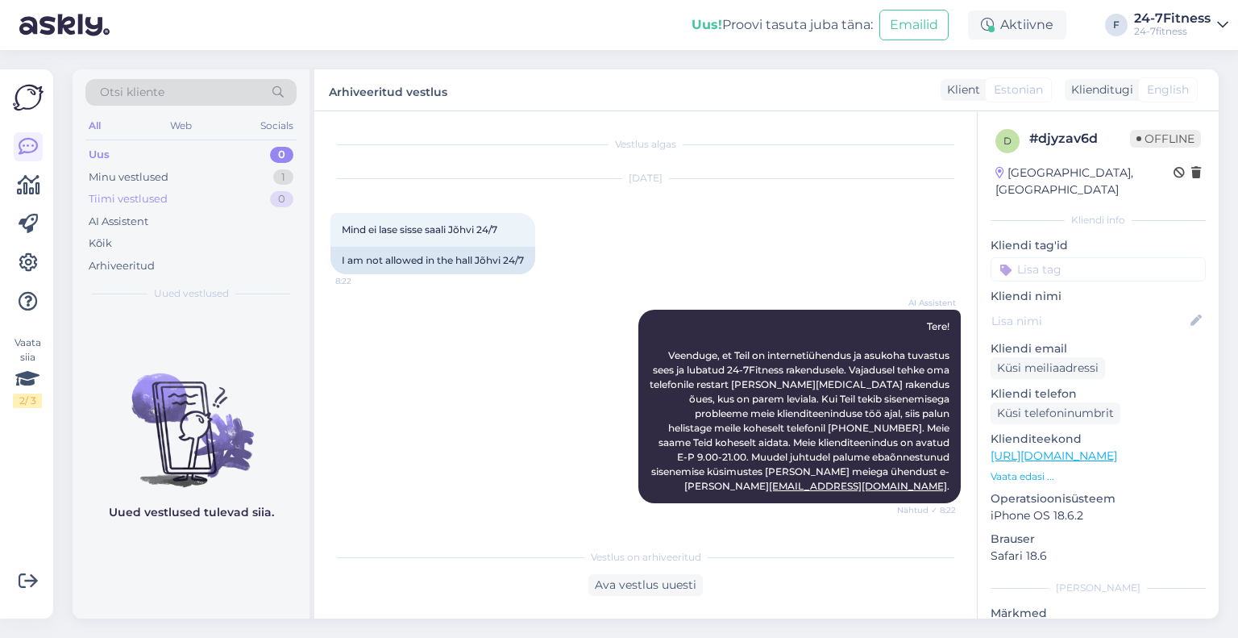
click at [189, 189] on div "Tiimi vestlused 0" at bounding box center [190, 199] width 211 height 23
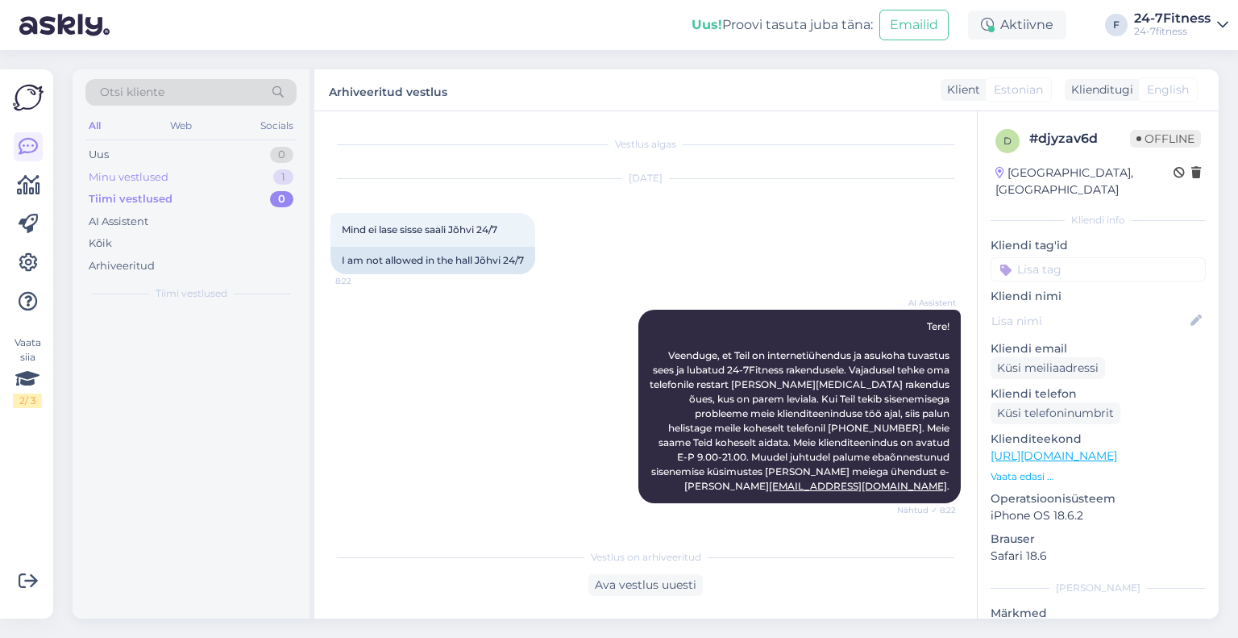
click at [185, 177] on div "Minu vestlused 1" at bounding box center [190, 177] width 211 height 23
click at [195, 339] on div "Здравствуйте! Спасибо за информацию. Если у вас есть дополнительная информация …" at bounding box center [208, 350] width 184 height 29
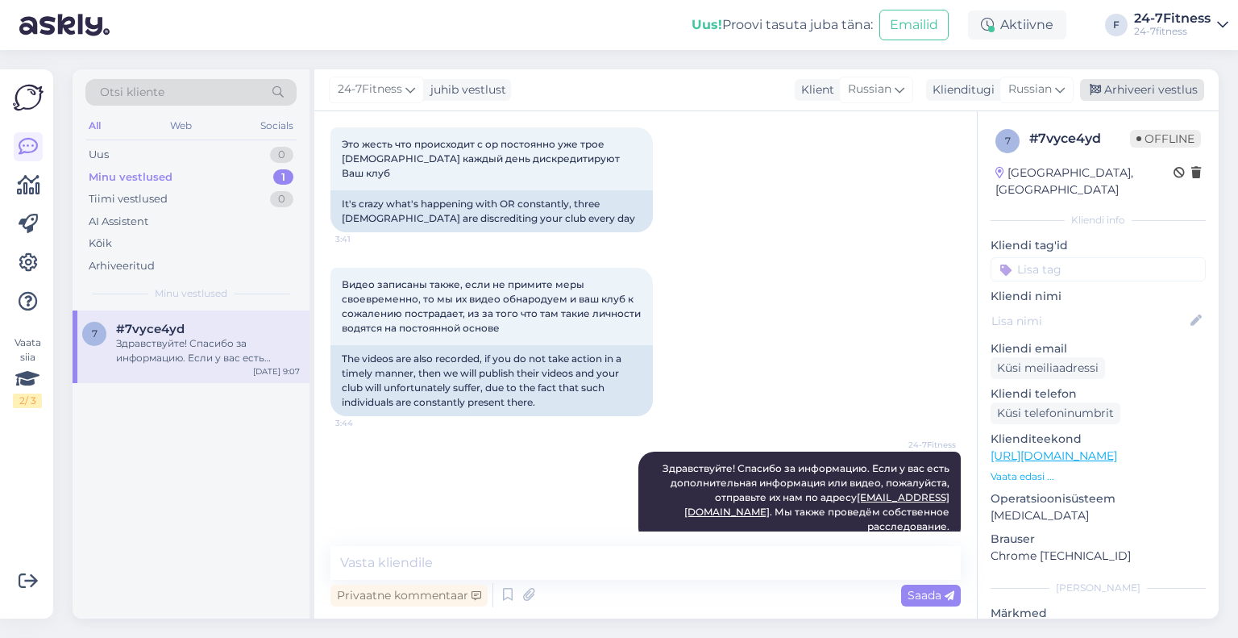
click at [1161, 84] on div "Arhiveeri vestlus" at bounding box center [1142, 90] width 124 height 22
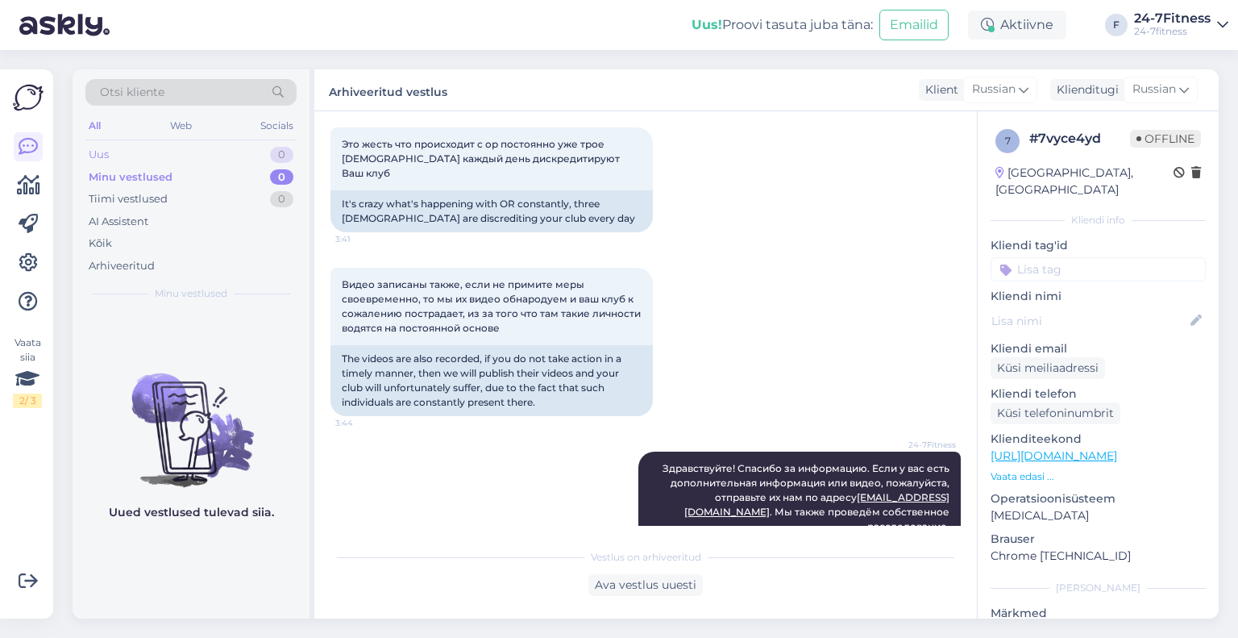
click at [129, 156] on div "Uus 0" at bounding box center [190, 154] width 211 height 23
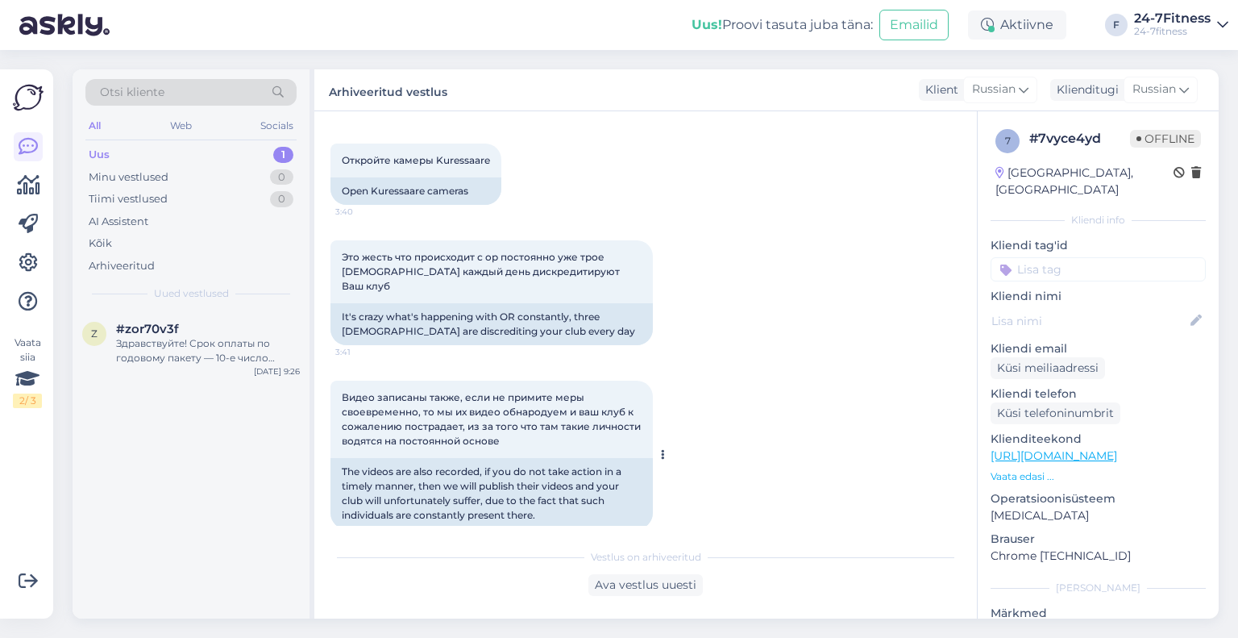
scroll to position [442, 0]
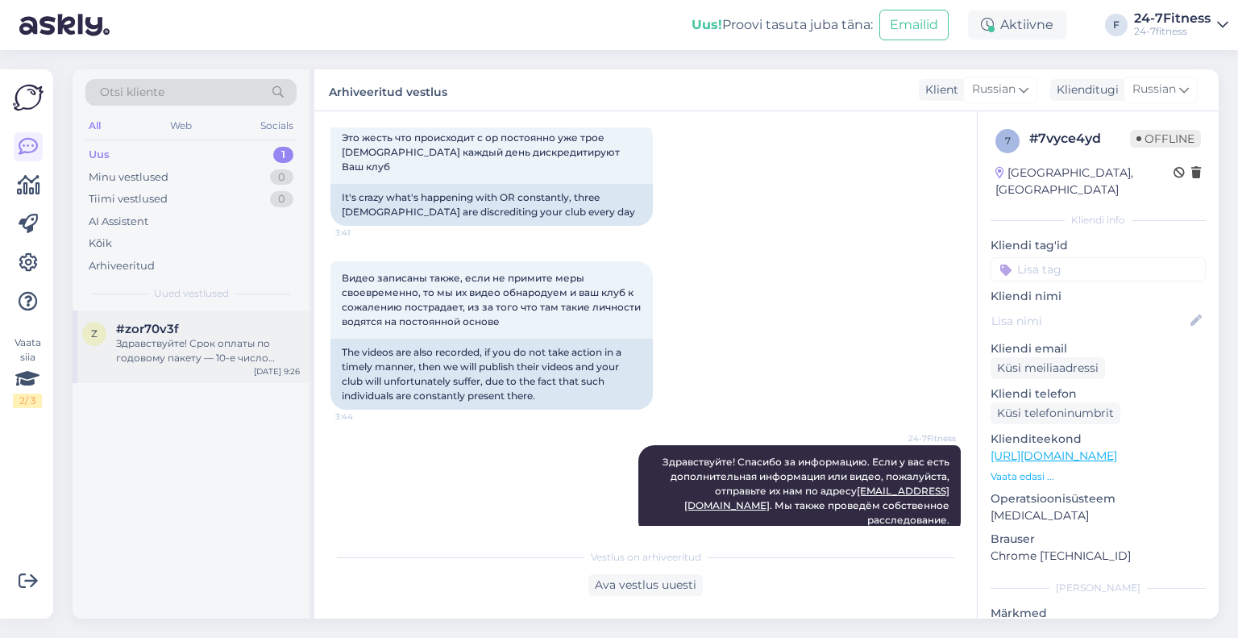
click at [184, 365] on div "z #zor70v3f Здравствуйте! Срок оплаты по годовому пакету — 10-е число каждого к…" at bounding box center [191, 346] width 237 height 73
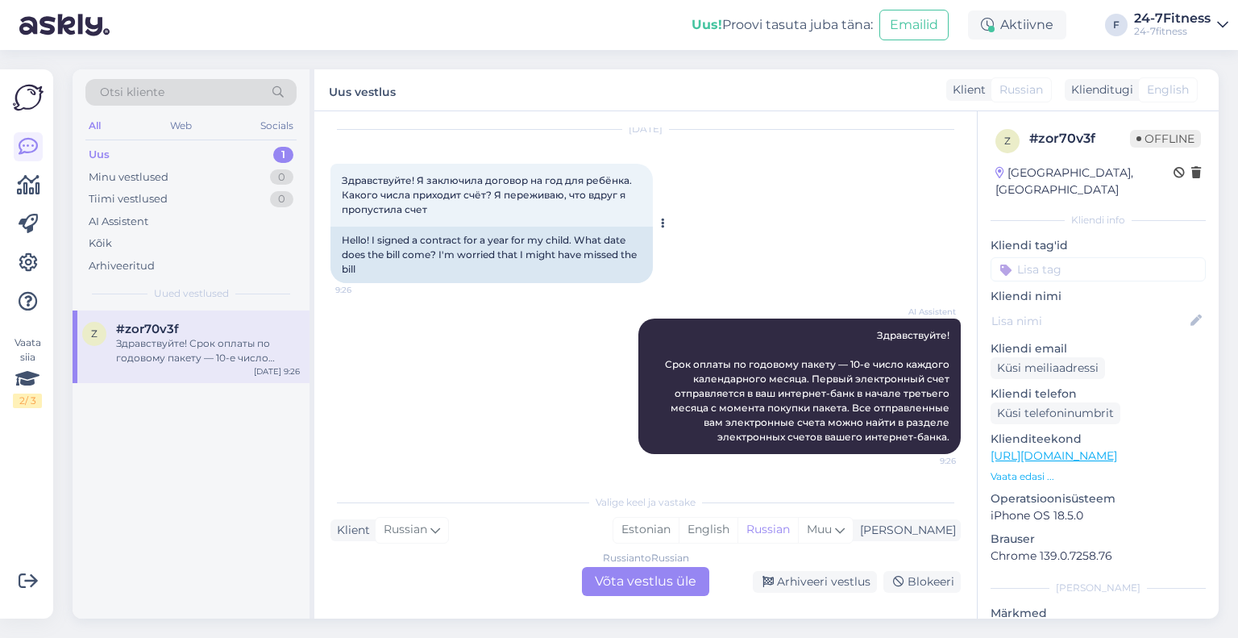
click at [451, 195] on span "Здравствуйте! Я заключила договор на год для ребёнка. Какого числа приходит счё…" at bounding box center [488, 194] width 293 height 41
drag, startPoint x: 708, startPoint y: 359, endPoint x: 713, endPoint y: 373, distance: 14.8
click at [713, 373] on span "Здравствуйте! Срок оплаты по годовому пакету — 10-е число каждого календарного …" at bounding box center [808, 386] width 287 height 114
click at [707, 373] on span "Здравствуйте! Срок оплаты по годовому пакету — 10-е число каждого календарного …" at bounding box center [808, 386] width 287 height 114
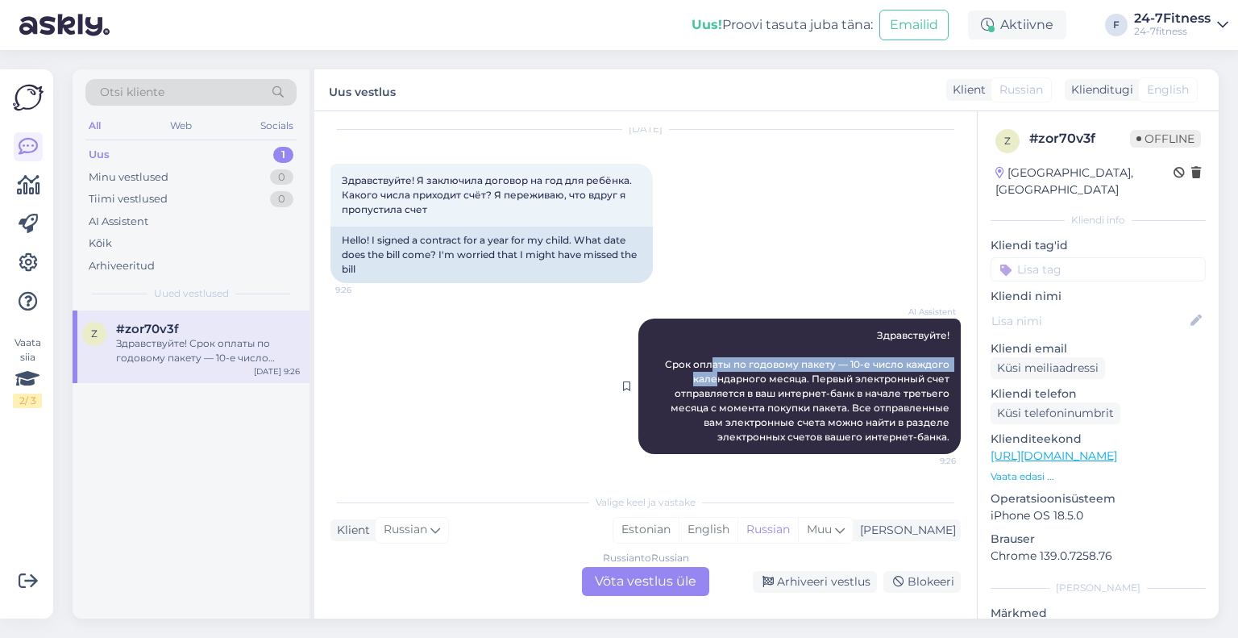
click at [707, 373] on div "AI Assistent Здравствуйте! Срок оплаты по годовому пакету — 10-е число каждого …" at bounding box center [799, 385] width 322 height 135
click at [708, 376] on span "Здравствуйте! Срок оплаты по годовому пакету — 10-е число каждого календарного …" at bounding box center [808, 386] width 287 height 114
click at [746, 418] on span "Здравствуйте! Срок оплаты по годовому пакету — 10-е число каждого календарного …" at bounding box center [808, 386] width 287 height 114
click at [857, 425] on span "Здравствуйте! Срок оплаты по годовому пакету — 10-е число каждого календарного …" at bounding box center [808, 386] width 287 height 114
